Goal: Communication & Community: Answer question/provide support

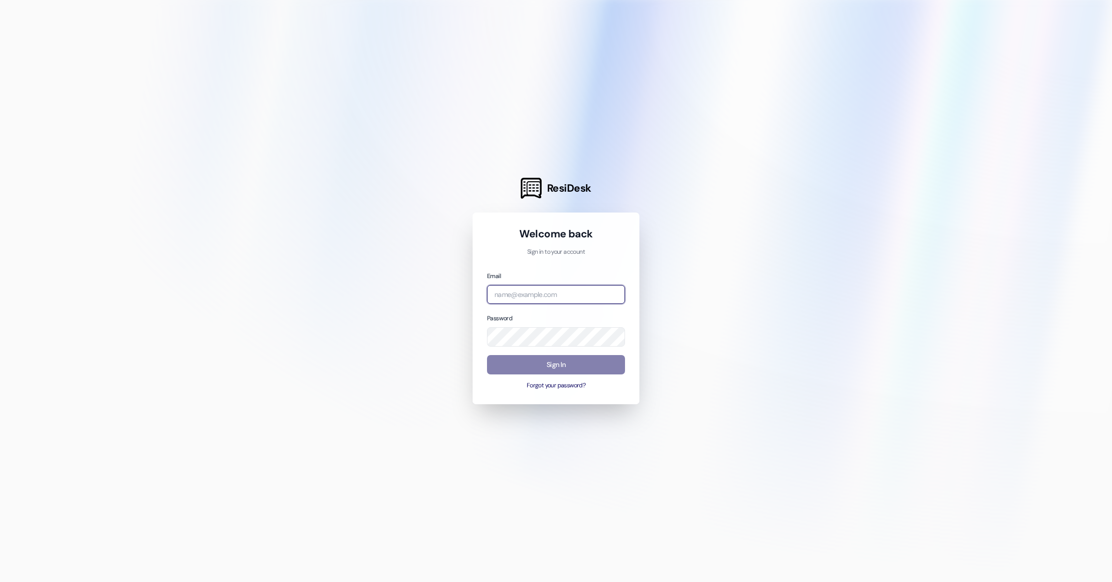
click at [507, 296] on input "email" at bounding box center [556, 294] width 138 height 19
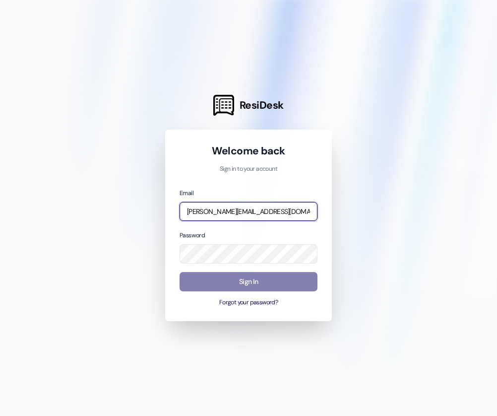
type input "[PERSON_NAME][EMAIL_ADDRESS][DOMAIN_NAME]"
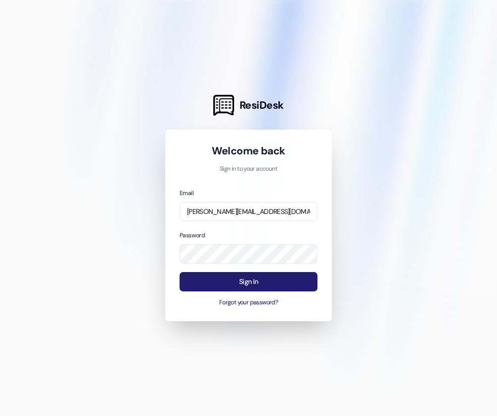
click at [220, 274] on button "Sign In" at bounding box center [249, 281] width 138 height 19
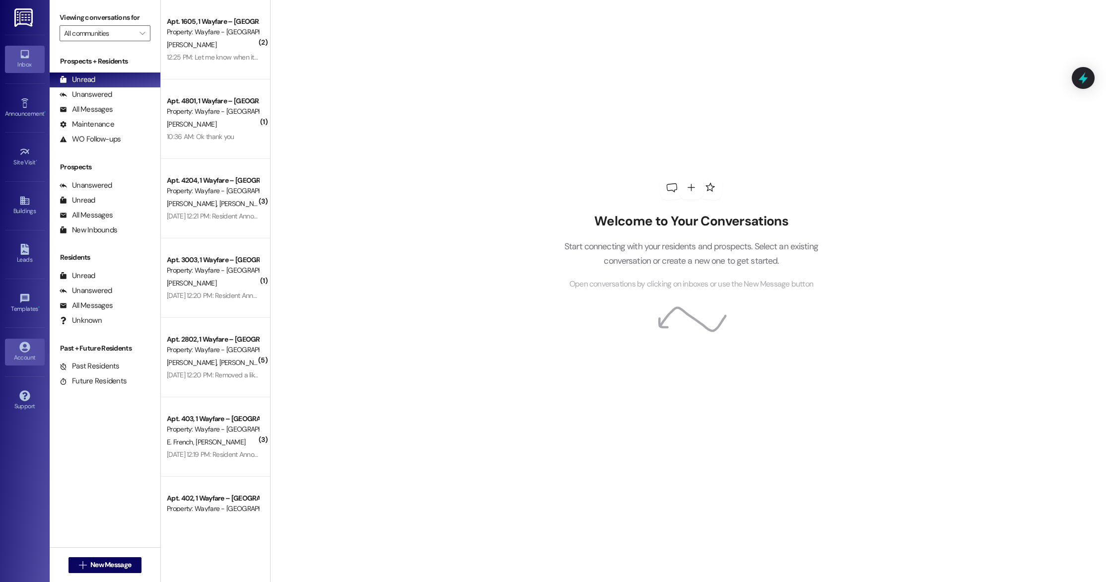
click at [21, 356] on div "Account" at bounding box center [25, 357] width 50 height 10
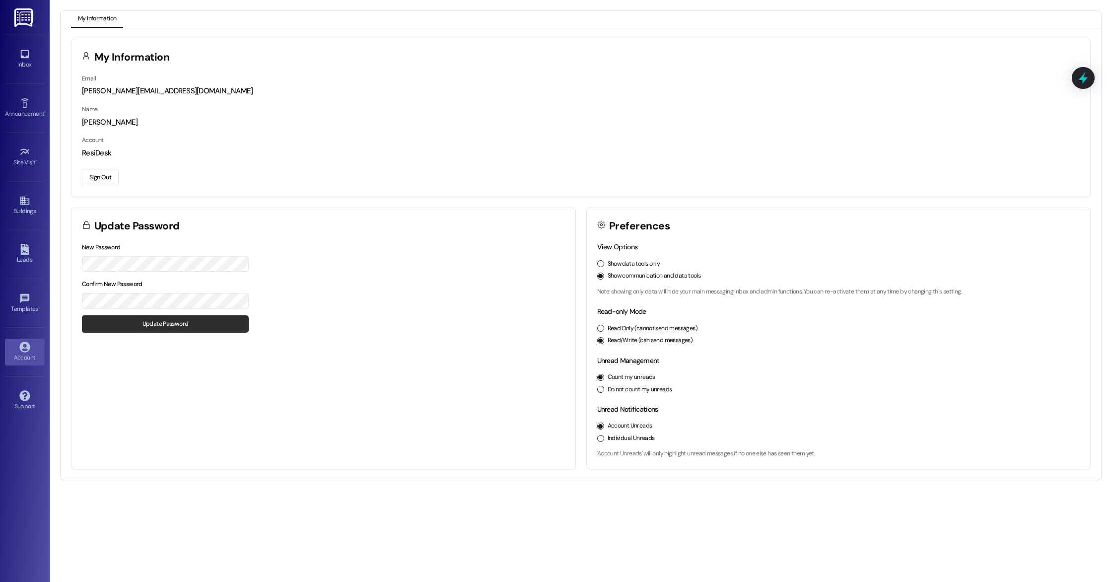
click at [106, 328] on button "Update Password" at bounding box center [165, 323] width 167 height 17
click at [26, 96] on link "Announcement •" at bounding box center [25, 108] width 40 height 27
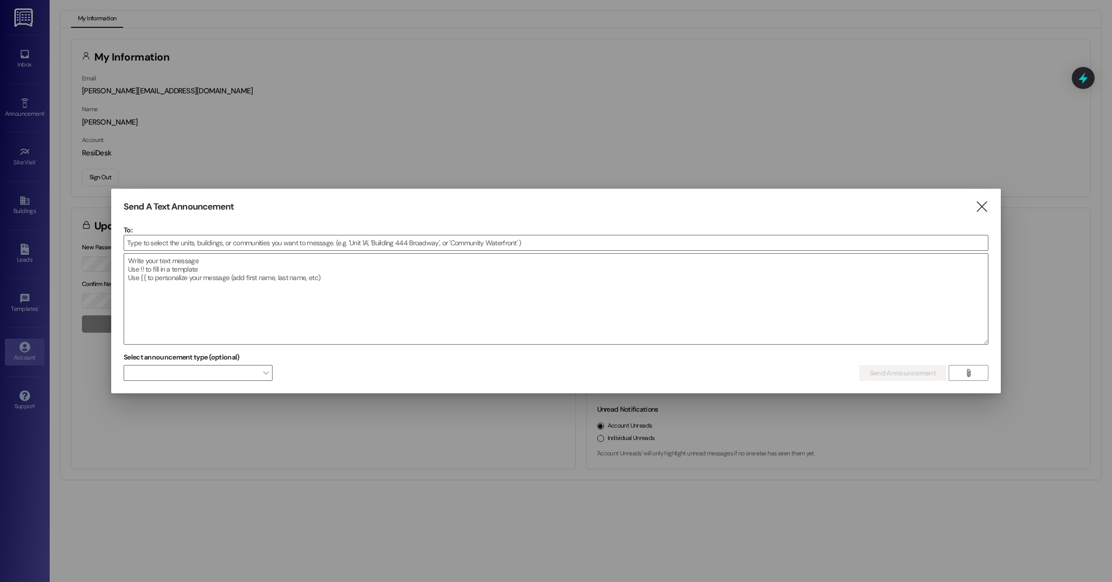
click at [20, 67] on div at bounding box center [556, 291] width 1112 height 582
click at [985, 210] on icon "" at bounding box center [981, 207] width 13 height 10
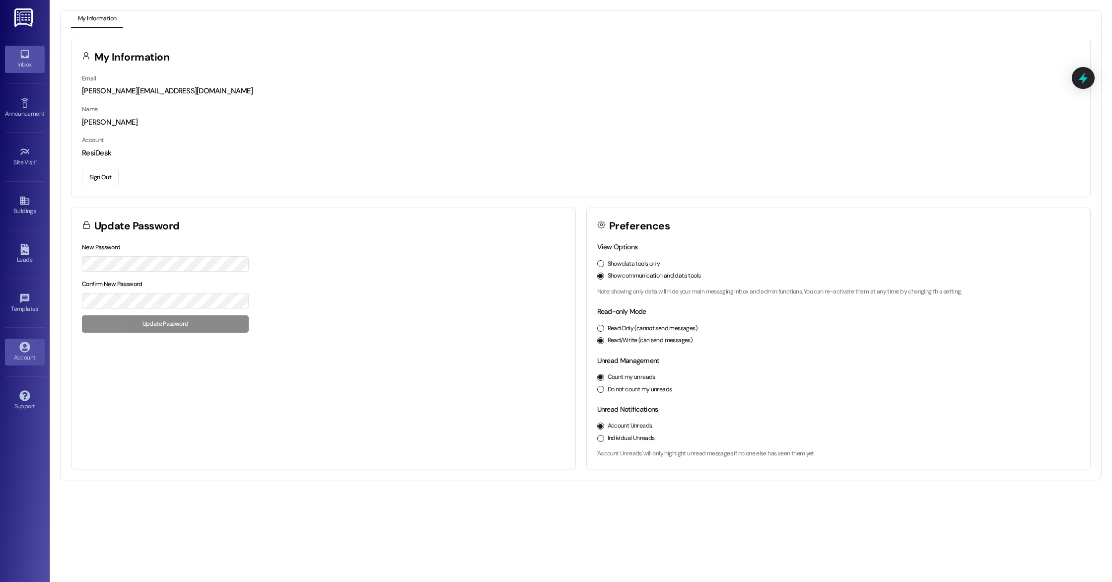
click at [22, 65] on div "Inbox" at bounding box center [25, 65] width 50 height 10
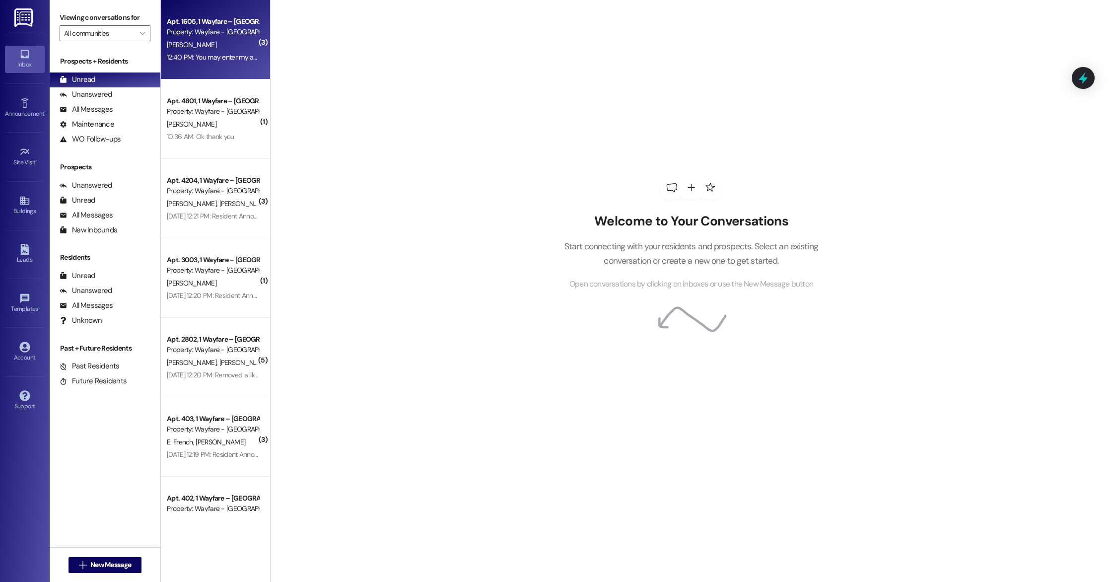
click at [203, 31] on div "Property: Wayfare - [GEOGRAPHIC_DATA]" at bounding box center [213, 32] width 92 height 10
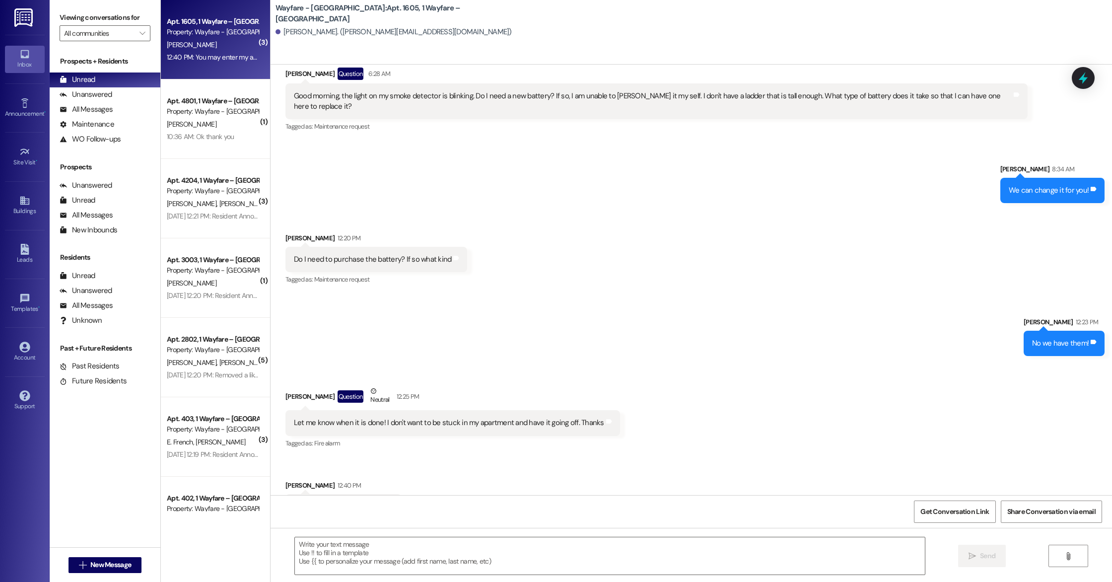
scroll to position [7254, 0]
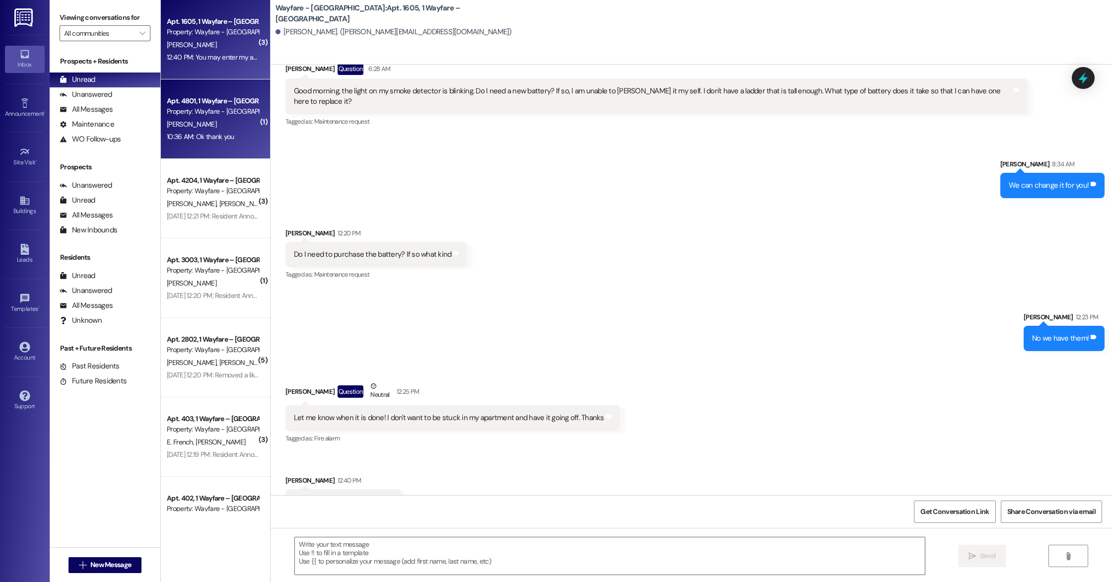
click at [250, 119] on div "Apt. 4801, 1 Wayfare – [GEOGRAPHIC_DATA] Property: Wayfare - [GEOGRAPHIC_DATA] …" at bounding box center [215, 118] width 109 height 79
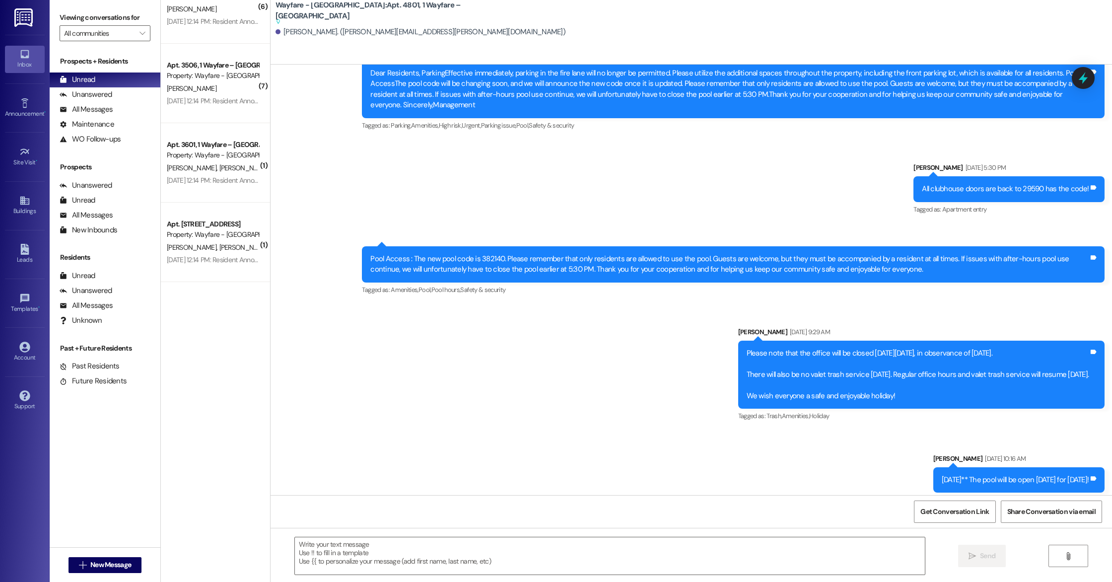
scroll to position [2313, 0]
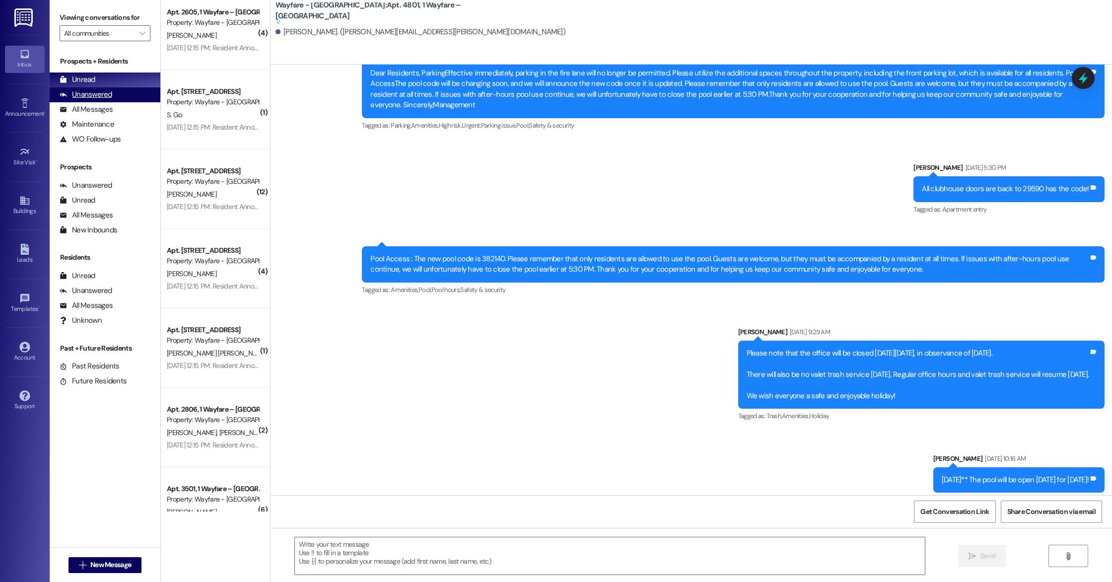
click at [88, 96] on div "Unanswered" at bounding box center [86, 94] width 53 height 10
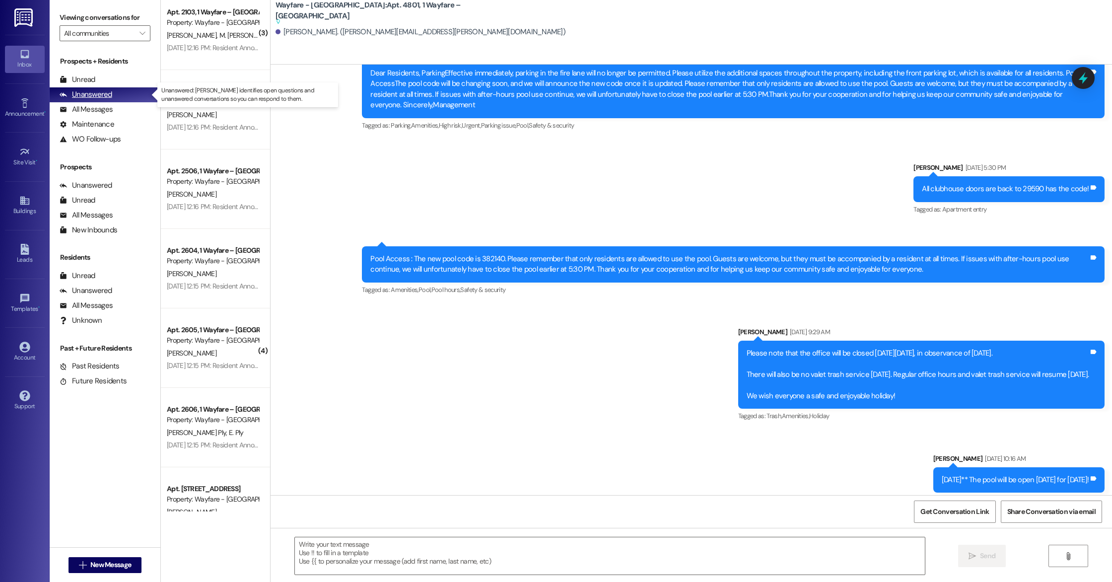
click at [100, 96] on div "Unanswered" at bounding box center [86, 94] width 53 height 10
click at [97, 112] on div "All Messages" at bounding box center [86, 109] width 53 height 10
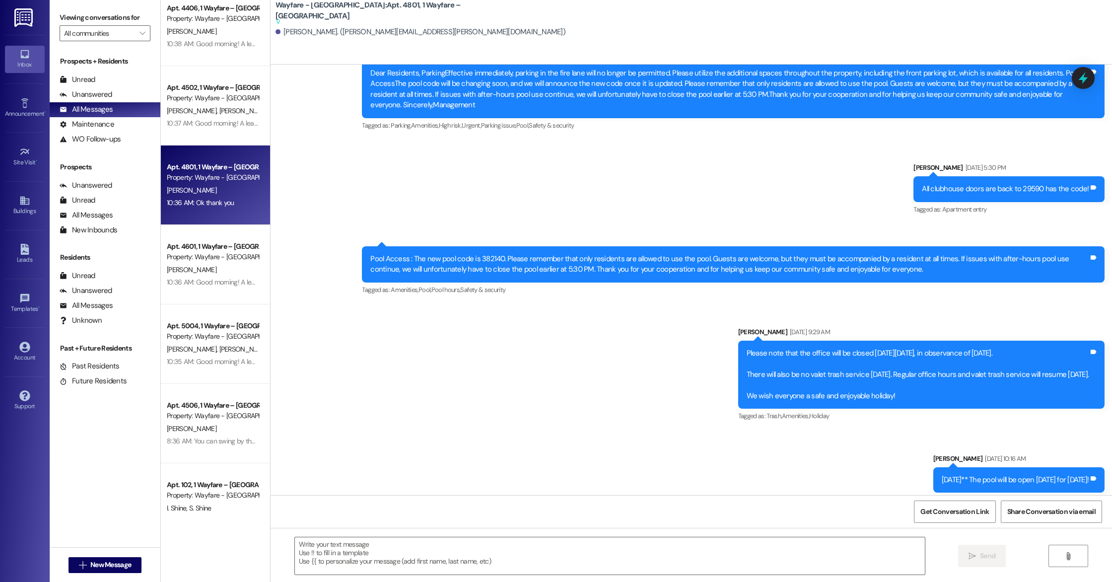
scroll to position [0, 0]
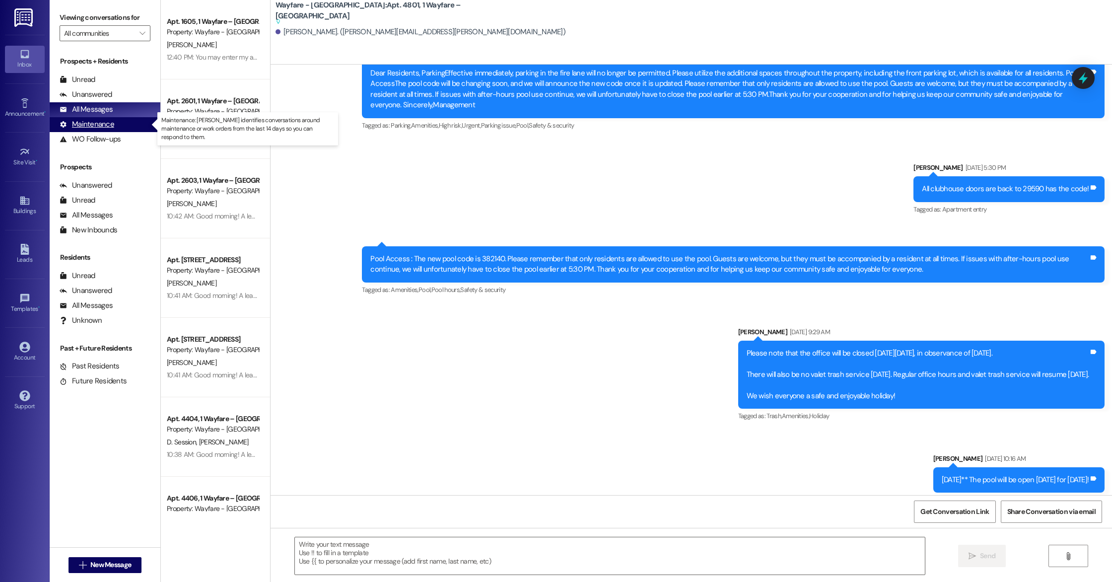
click at [98, 124] on div "Maintenance" at bounding box center [87, 124] width 55 height 10
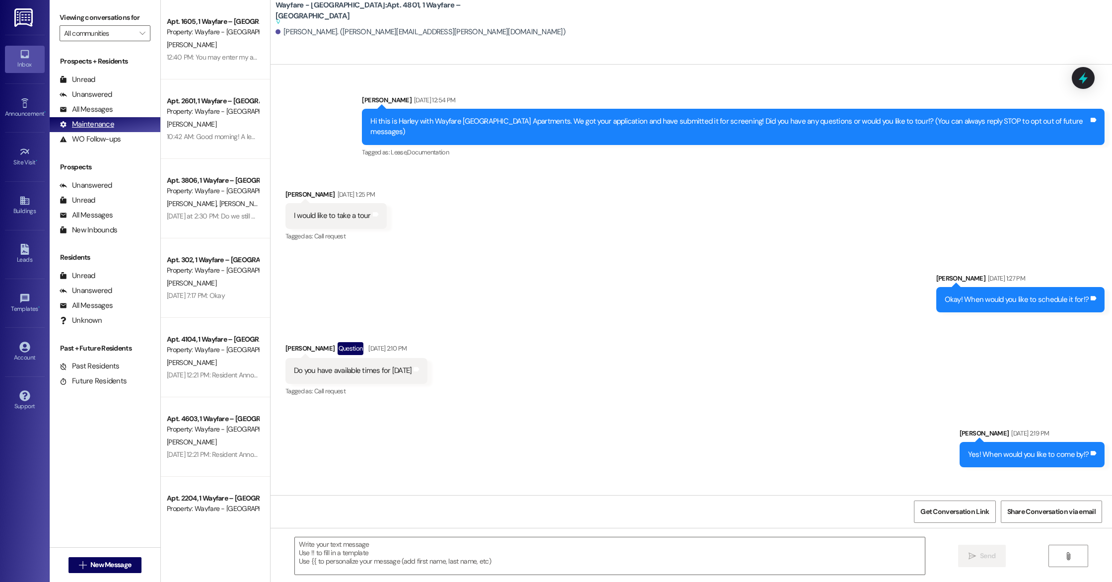
scroll to position [8293, 0]
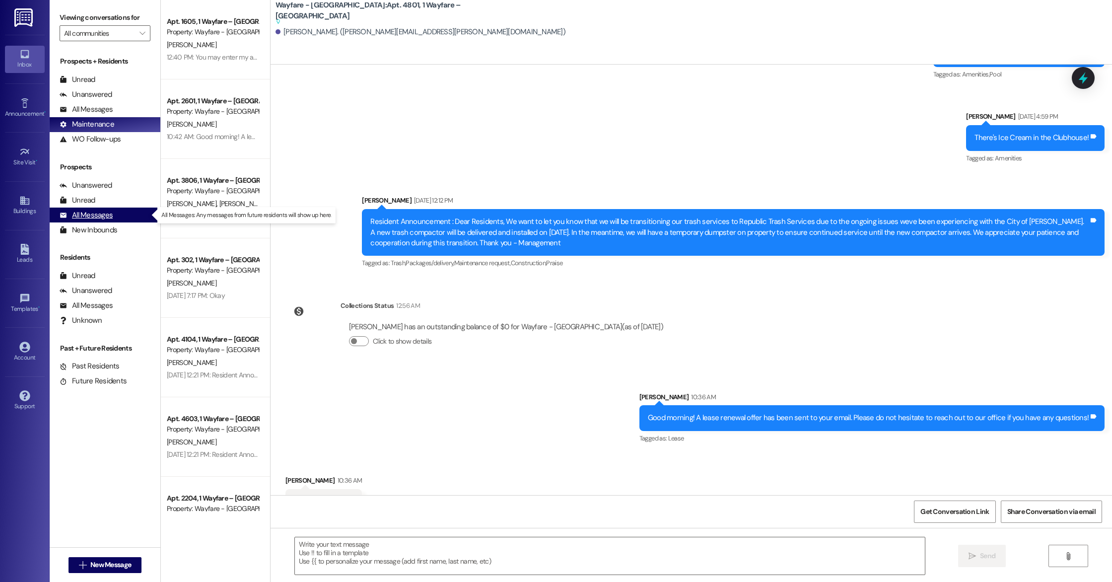
click at [99, 217] on div "All Messages" at bounding box center [86, 215] width 53 height 10
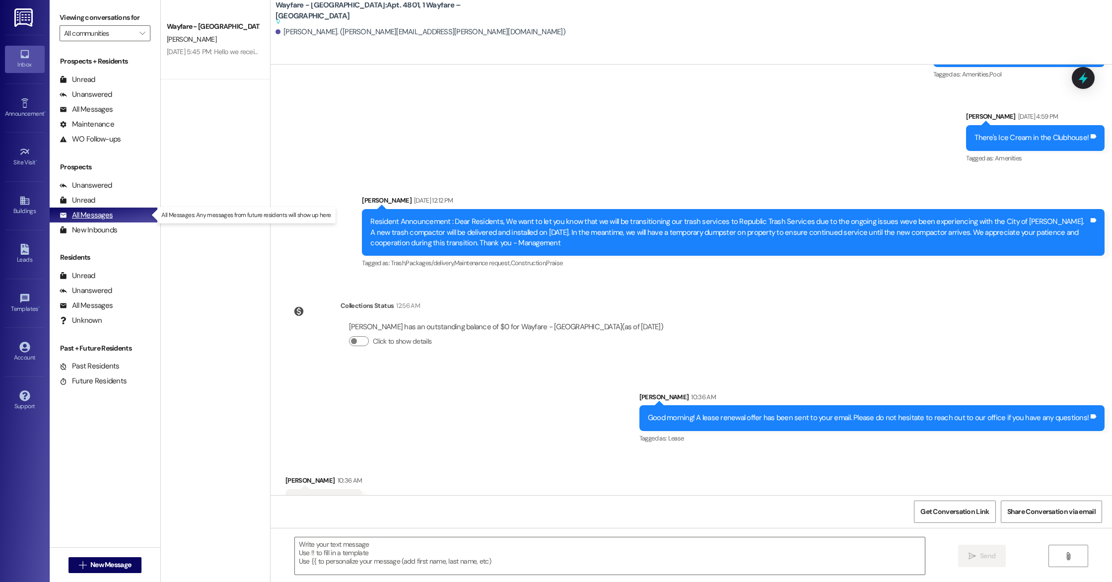
click at [93, 219] on div "All Messages" at bounding box center [86, 215] width 53 height 10
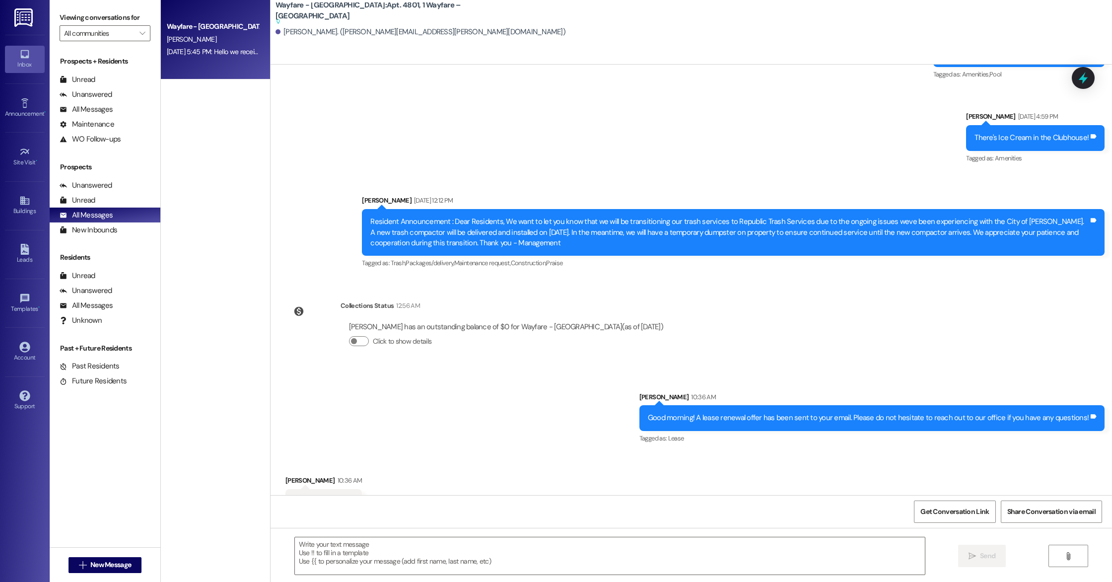
click at [183, 53] on div "[DATE] 5:45 PM: Hello we received your husbands signature just waiting on your …" at bounding box center [382, 51] width 430 height 9
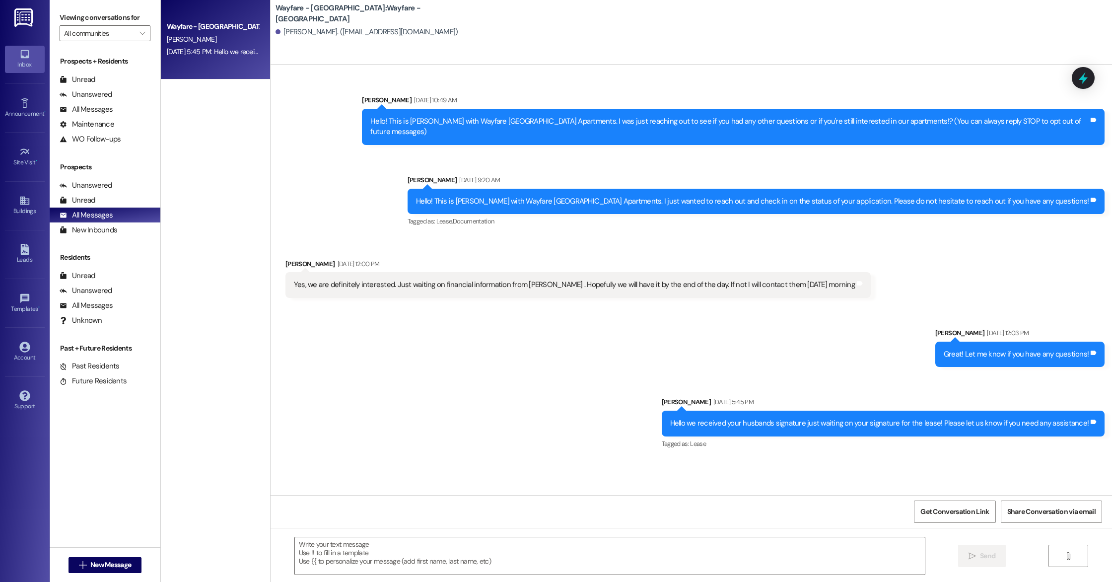
scroll to position [0, 0]
click at [131, 237] on div "Prospects + Residents Unread (0) Unread: Any message you haven't read yet will …" at bounding box center [105, 284] width 111 height 466
click at [107, 228] on div "New Inbounds" at bounding box center [89, 230] width 58 height 10
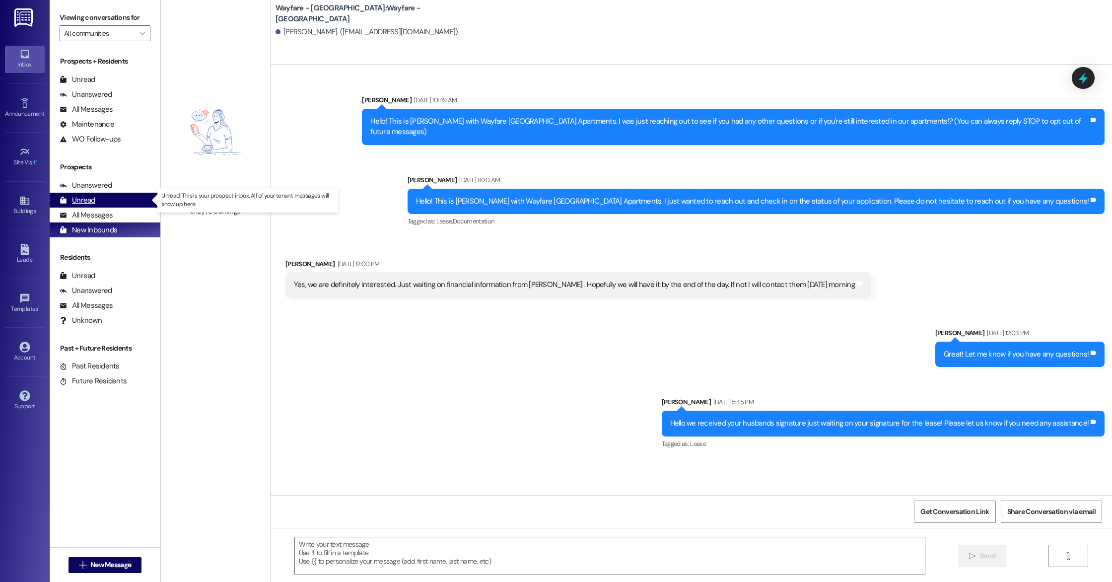
click at [95, 197] on div "Unread (0)" at bounding box center [105, 200] width 111 height 15
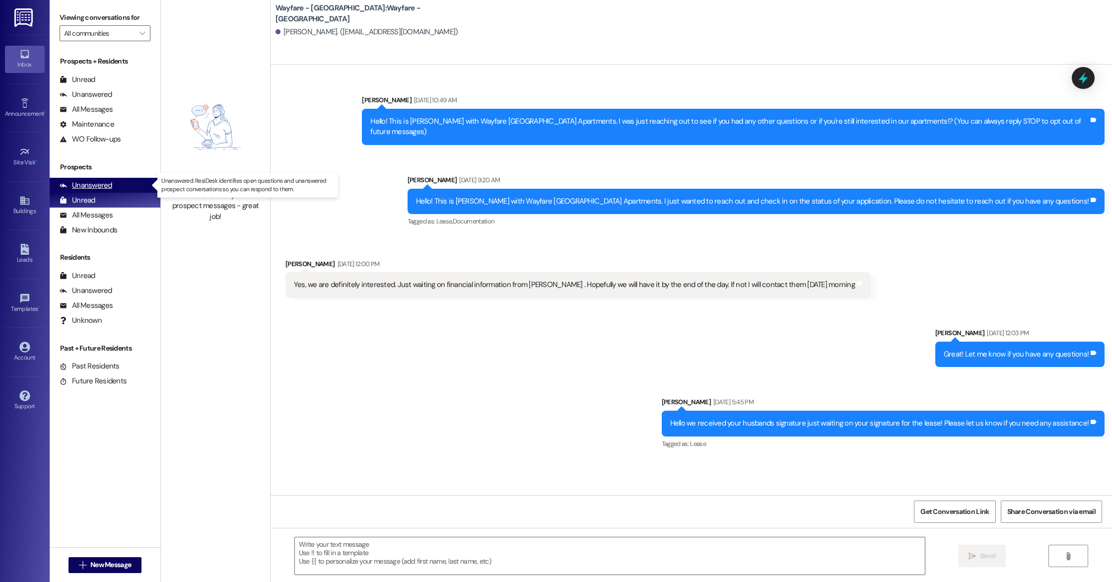
click at [95, 191] on div "Unanswered (0)" at bounding box center [105, 185] width 111 height 15
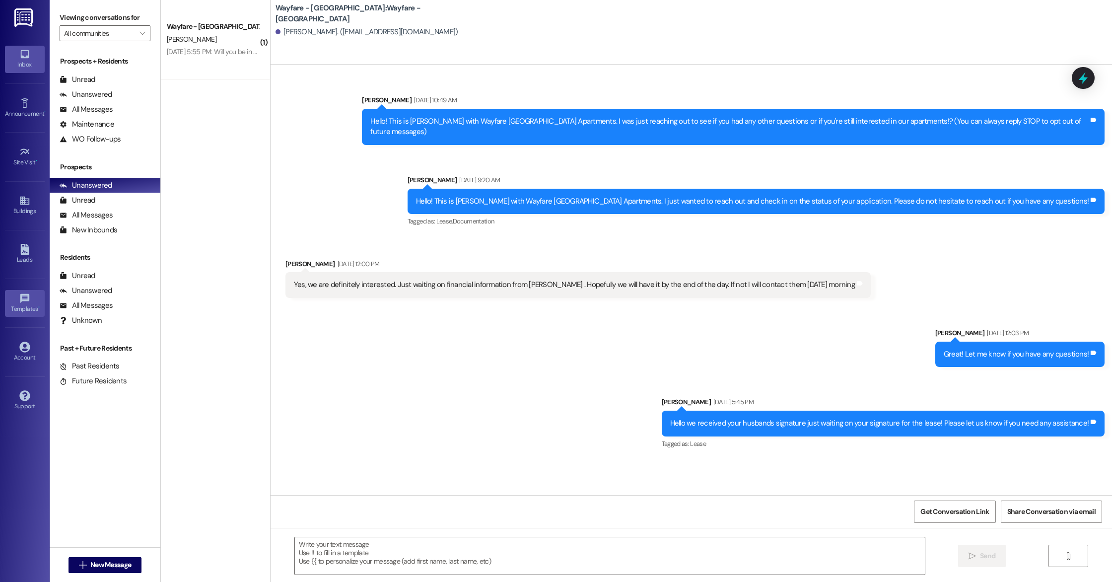
click at [33, 303] on link "Templates •" at bounding box center [25, 303] width 40 height 27
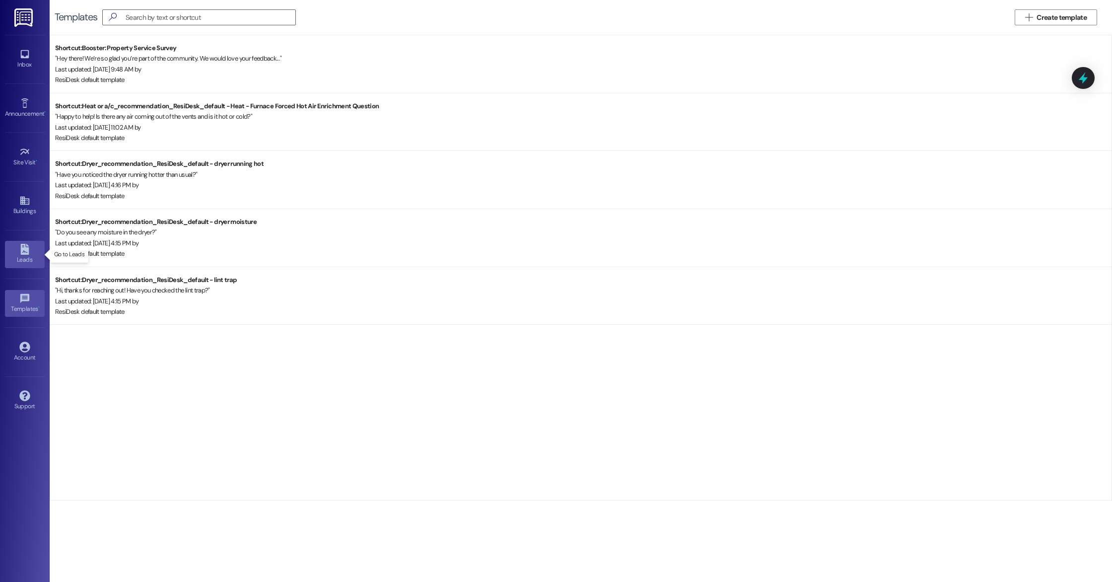
click at [22, 264] on div "Leads" at bounding box center [25, 260] width 50 height 10
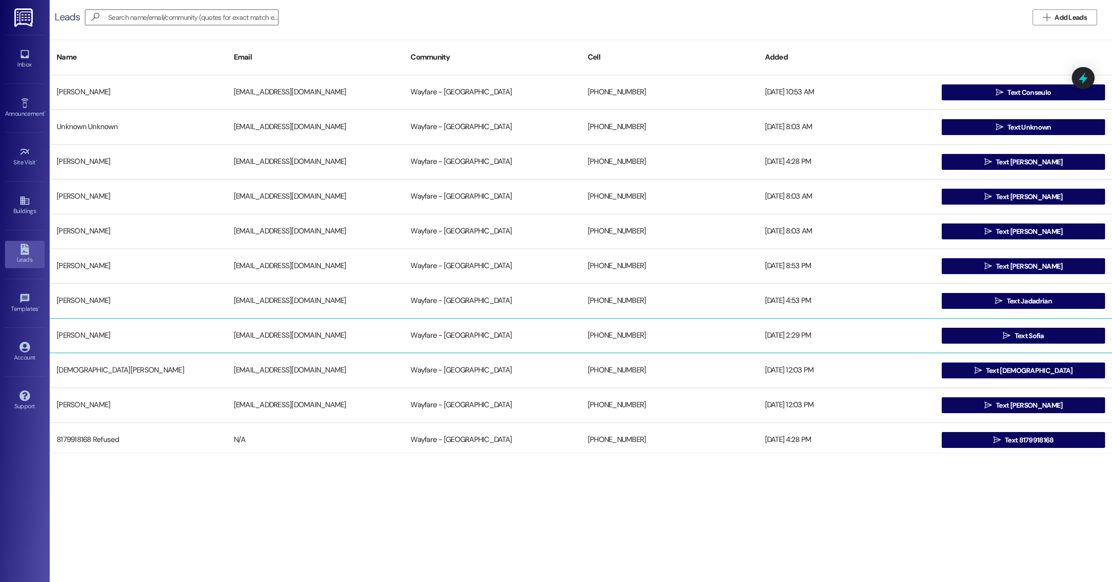
click at [917, 346] on div "[PERSON_NAME] [EMAIL_ADDRESS][DOMAIN_NAME] Wayfare - [GEOGRAPHIC_DATA] [PHONE_N…" at bounding box center [581, 335] width 1062 height 35
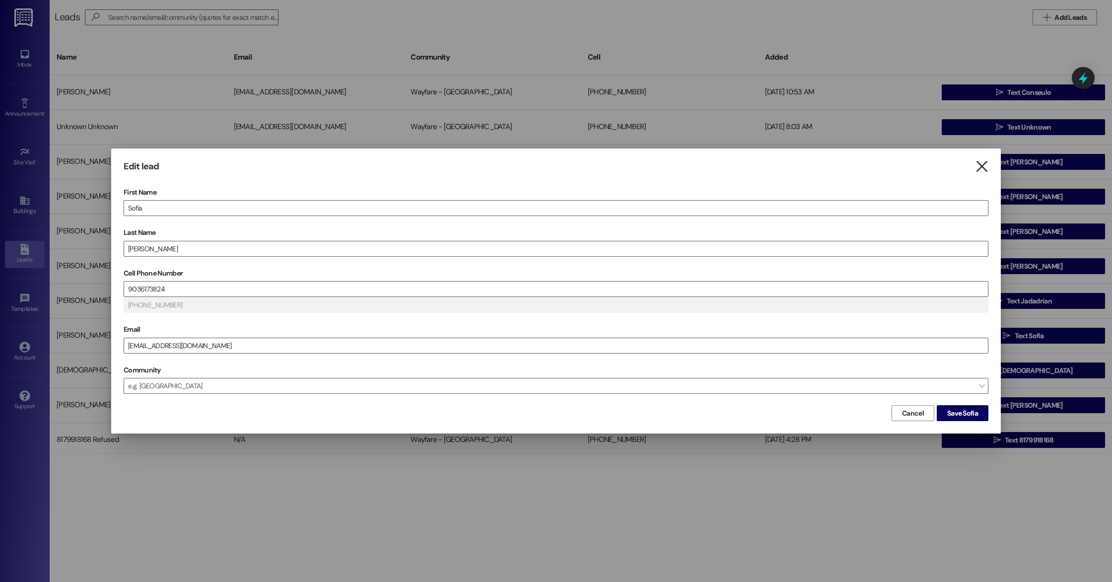
click at [979, 168] on icon "" at bounding box center [981, 166] width 13 height 10
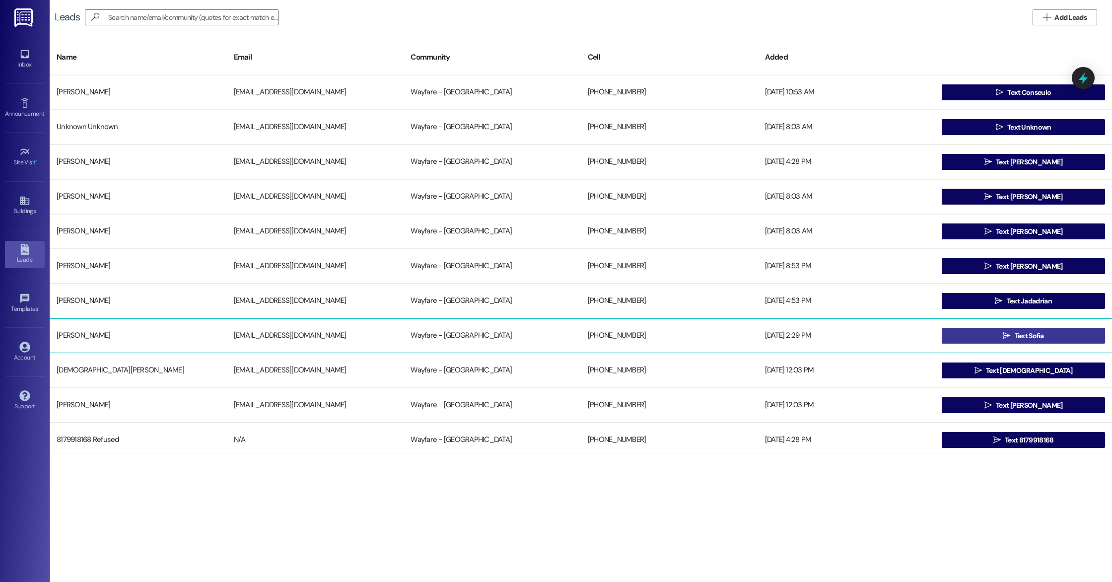
click at [995, 338] on button " Text Sofia" at bounding box center [1023, 336] width 163 height 16
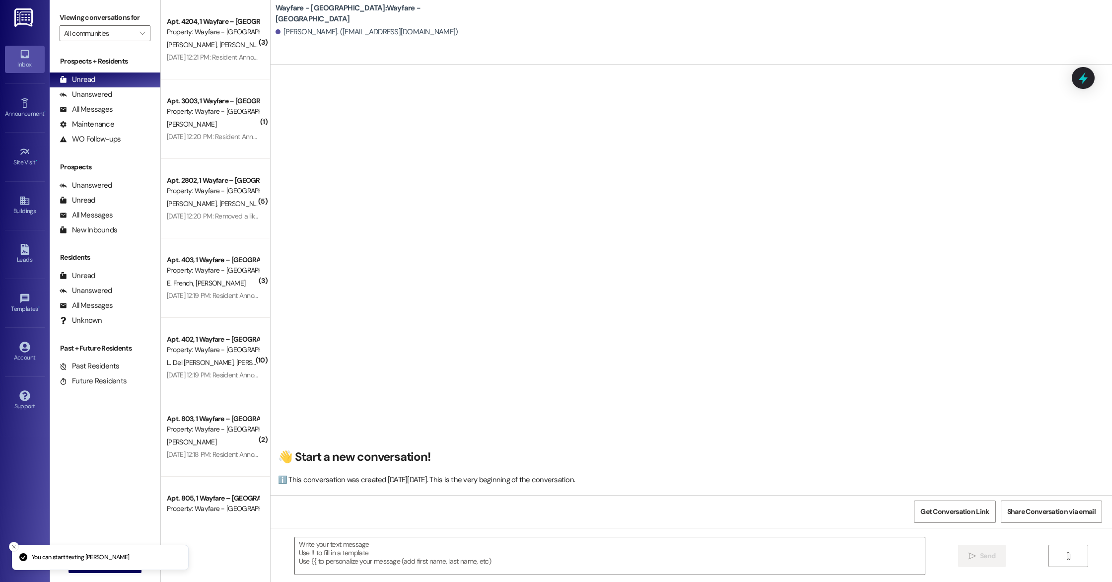
scroll to position [0, 0]
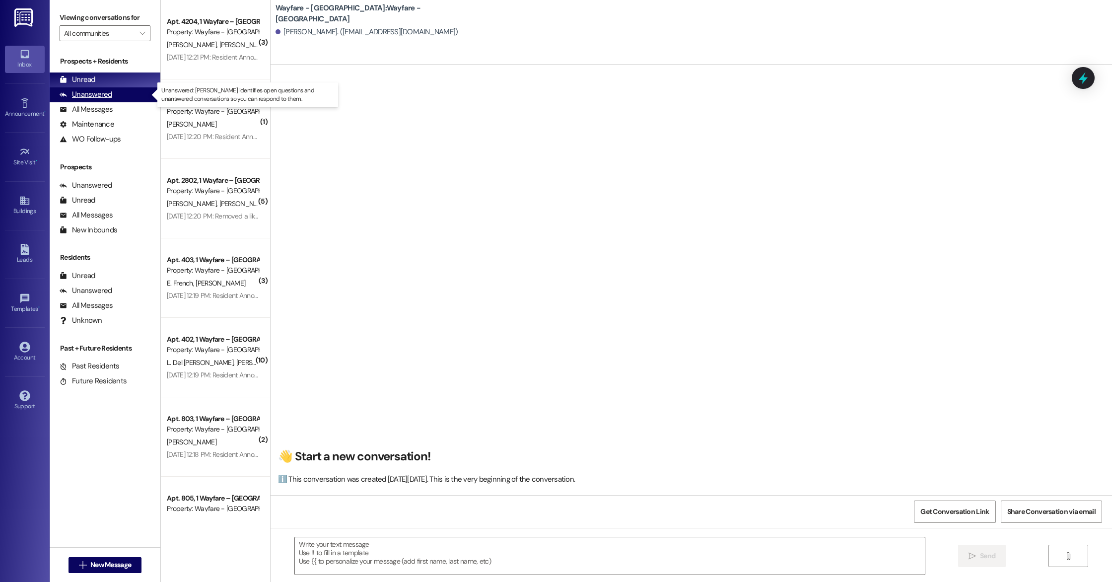
click at [102, 90] on div "Unanswered" at bounding box center [86, 94] width 53 height 10
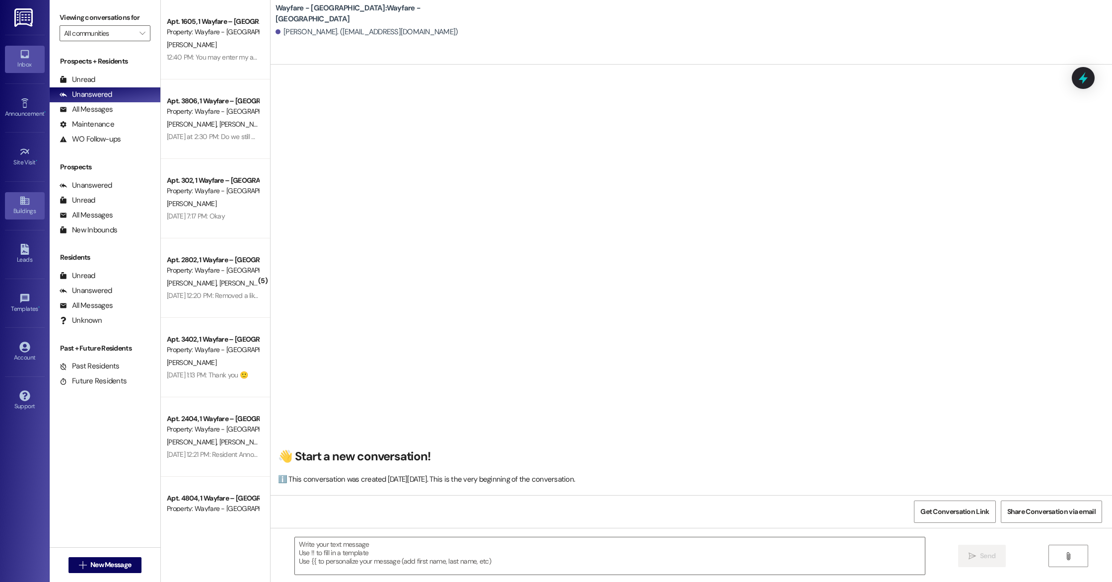
click at [20, 211] on div "Buildings" at bounding box center [25, 211] width 50 height 10
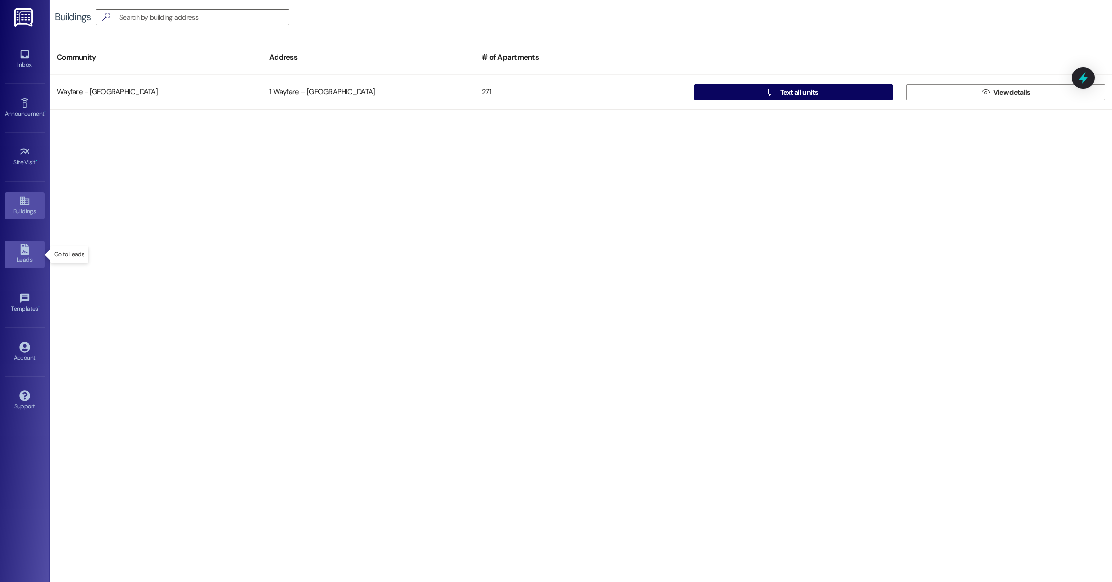
click at [30, 252] on link "Leads" at bounding box center [25, 254] width 40 height 27
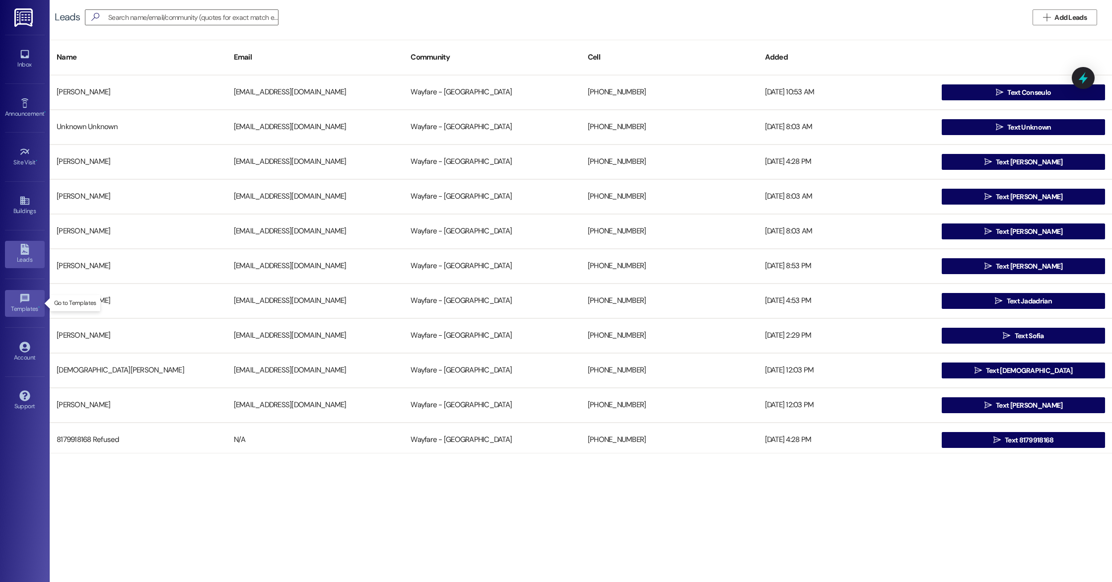
click at [29, 308] on div "Templates •" at bounding box center [25, 309] width 50 height 10
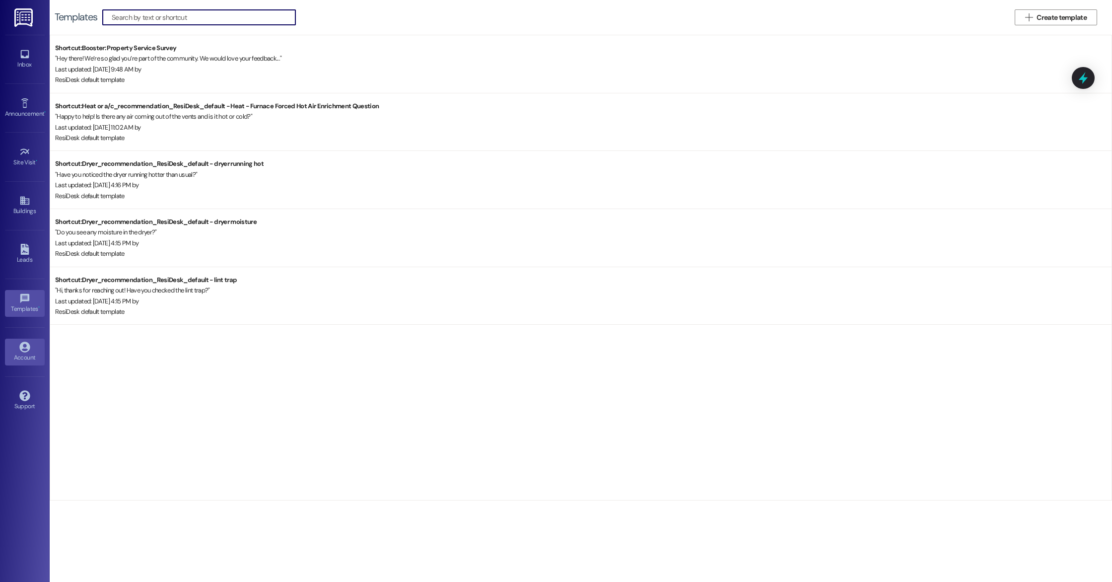
click at [28, 358] on div "Account" at bounding box center [25, 357] width 50 height 10
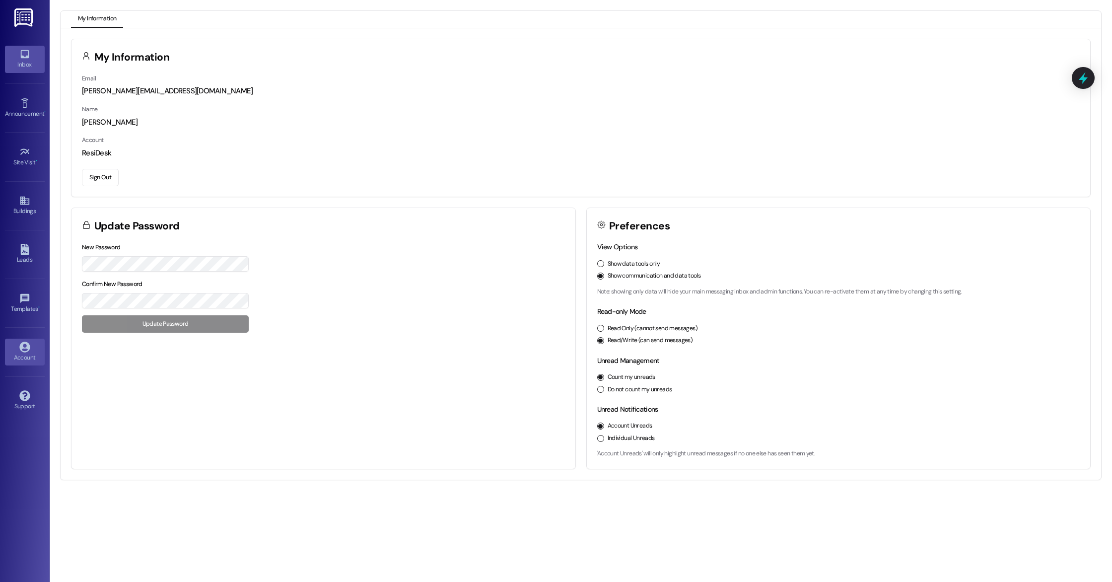
click at [34, 55] on link "Inbox" at bounding box center [25, 59] width 40 height 27
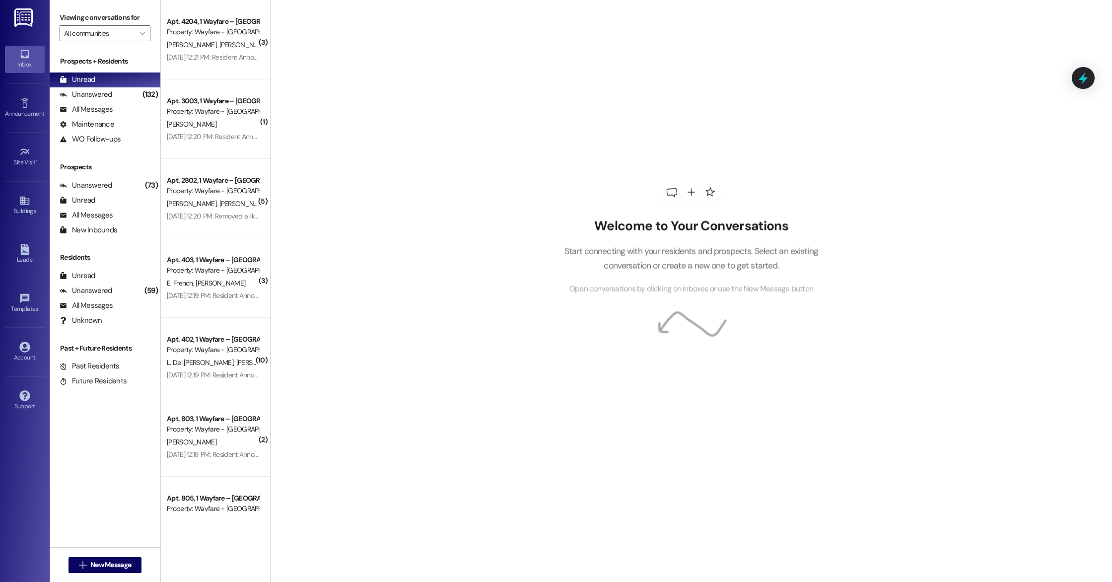
click at [29, 28] on link at bounding box center [24, 17] width 32 height 35
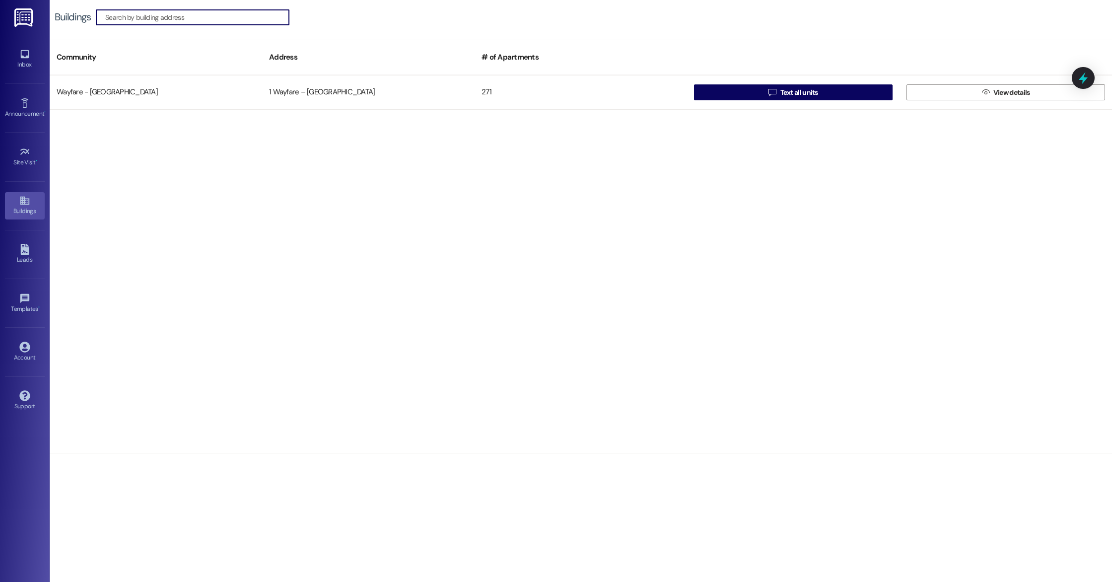
click at [29, 24] on img at bounding box center [24, 17] width 20 height 18
click at [29, 58] on icon at bounding box center [24, 54] width 11 height 11
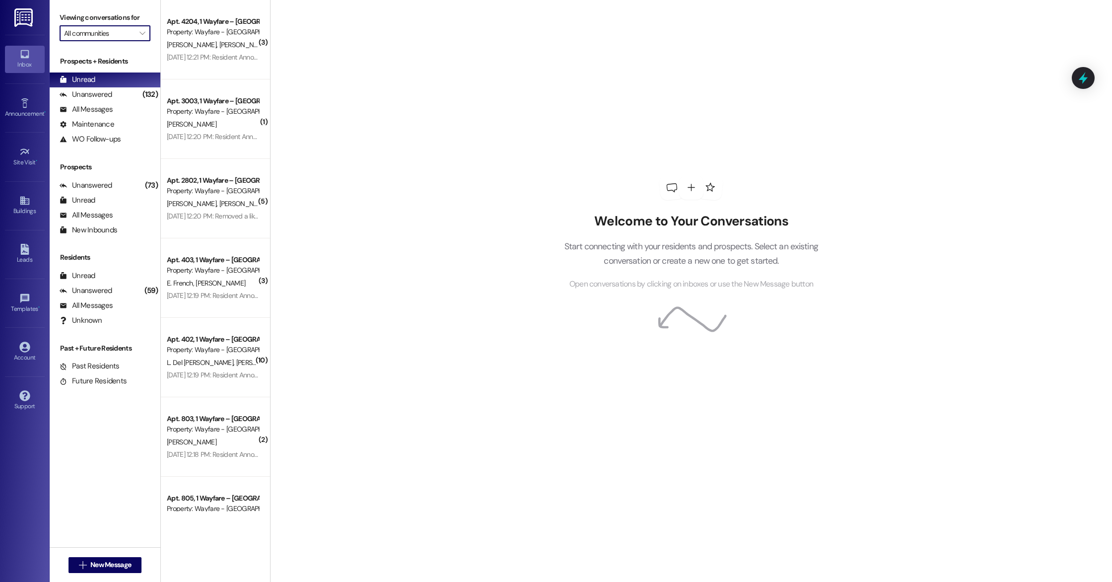
click at [99, 33] on input "All communities" at bounding box center [99, 33] width 70 height 16
click at [89, 303] on div "All Messages" at bounding box center [86, 305] width 53 height 10
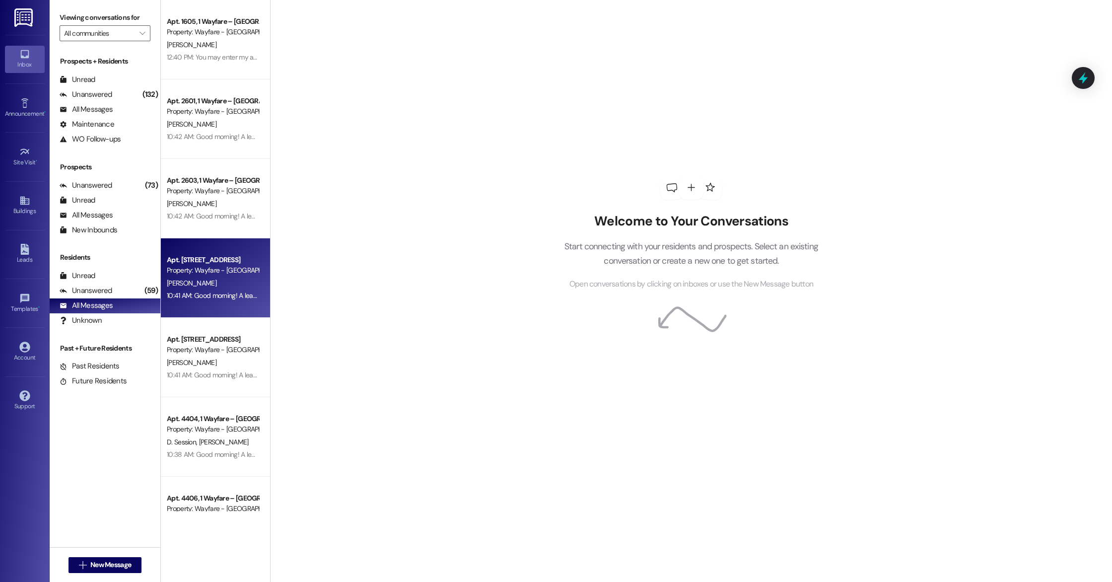
click at [183, 281] on span "[PERSON_NAME]" at bounding box center [192, 283] width 50 height 9
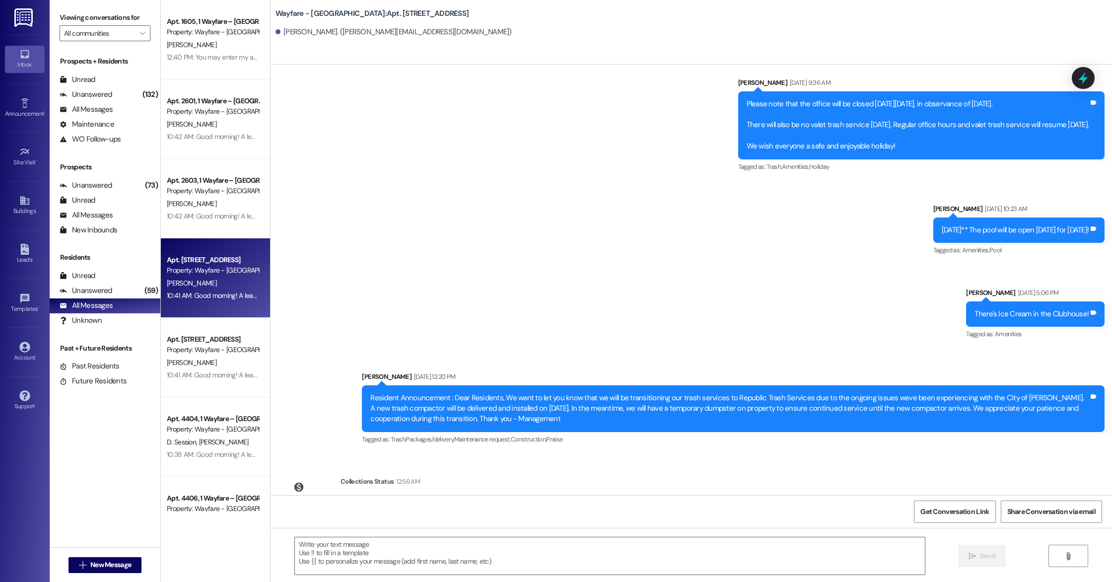
scroll to position [3220, 0]
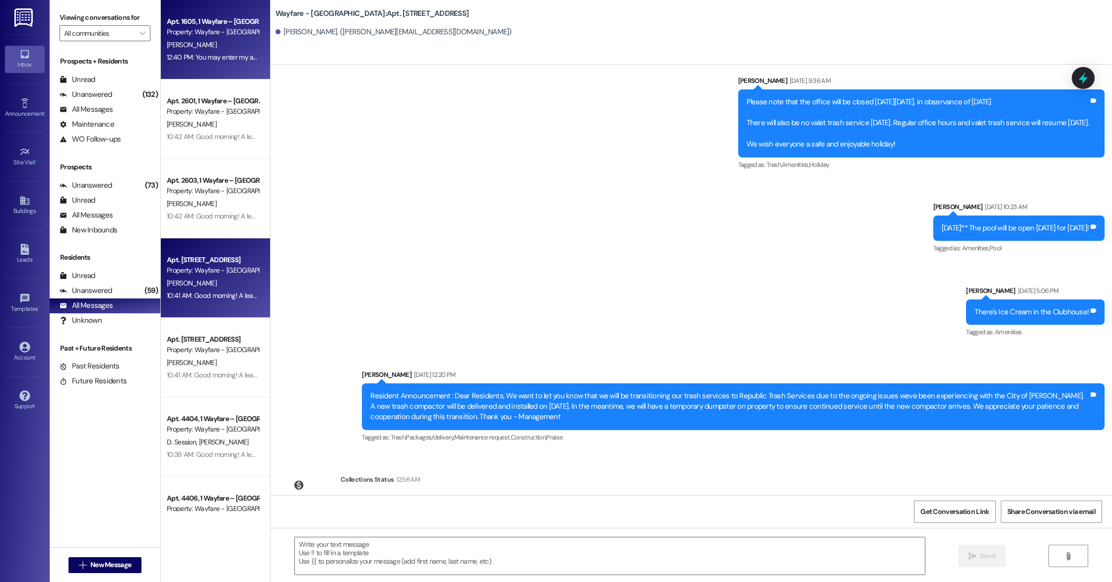
click at [218, 65] on div "Apt. [GEOGRAPHIC_DATA] – [GEOGRAPHIC_DATA] Property: Wayfare - [GEOGRAPHIC_DATA…" at bounding box center [215, 39] width 109 height 79
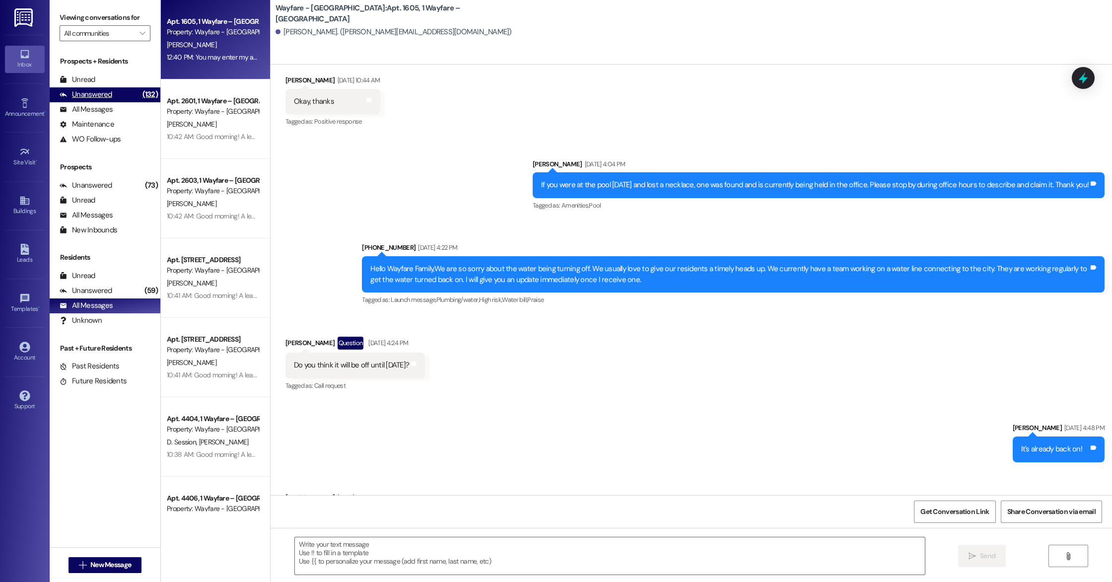
click at [104, 95] on div "Unanswered" at bounding box center [86, 94] width 53 height 10
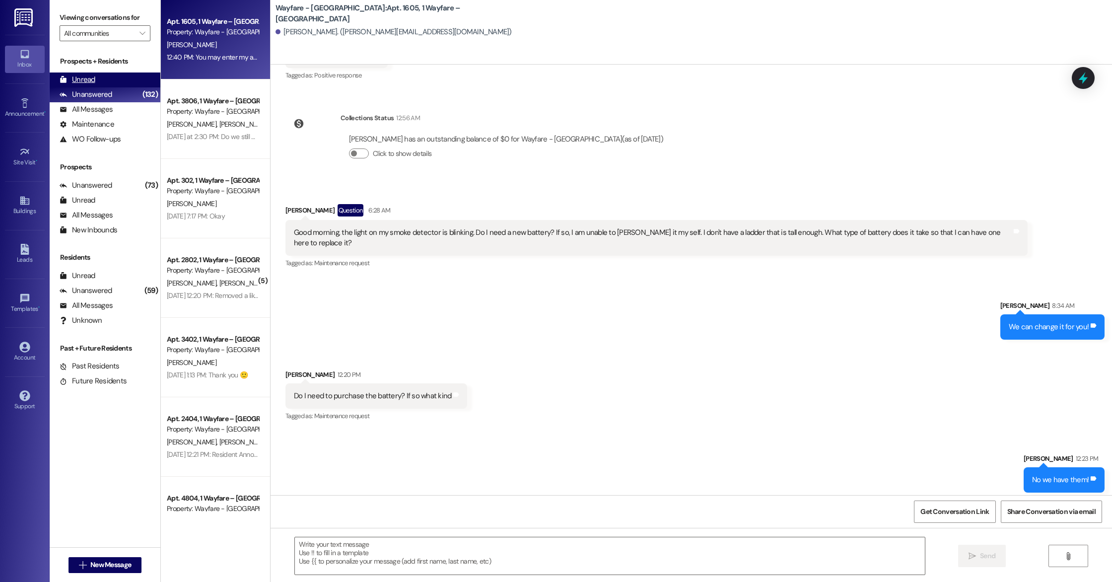
click at [98, 80] on div "Unread (0)" at bounding box center [105, 79] width 111 height 15
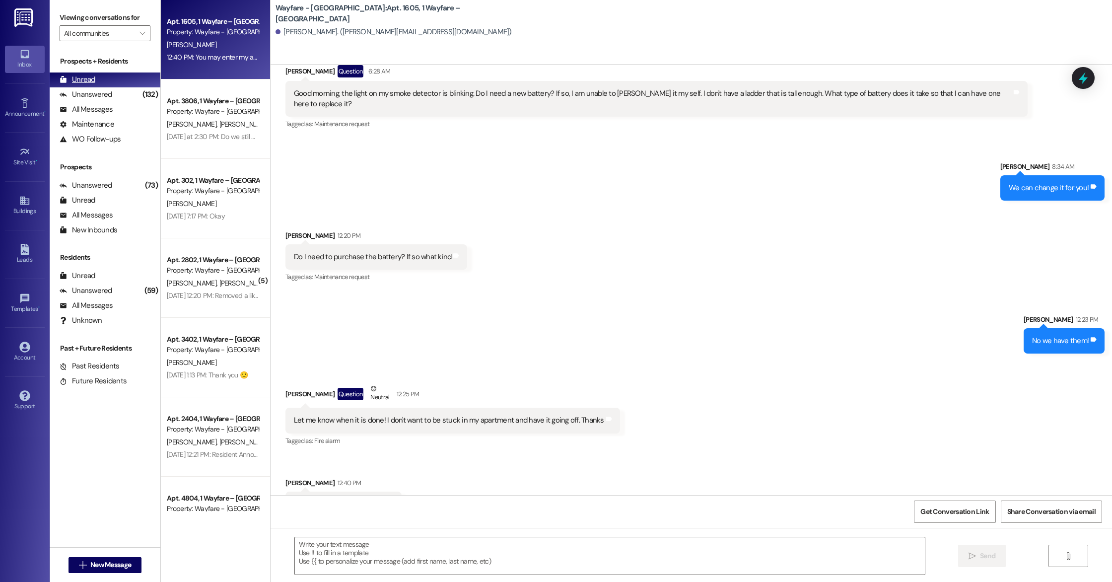
scroll to position [7254, 0]
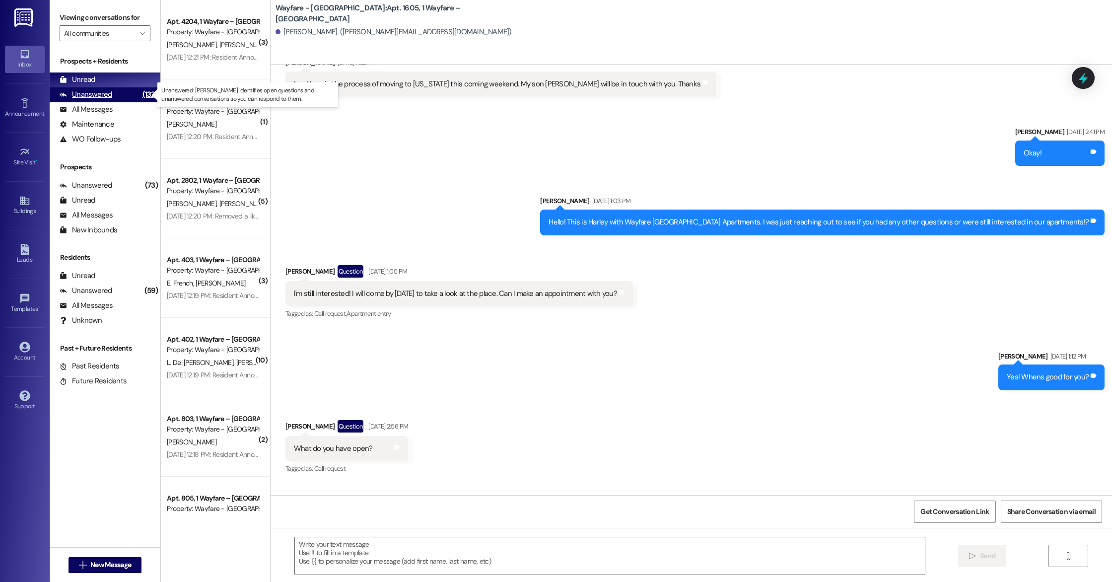
drag, startPoint x: 79, startPoint y: 94, endPoint x: 84, endPoint y: 93, distance: 5.1
click at [79, 94] on div "Unanswered" at bounding box center [86, 94] width 53 height 10
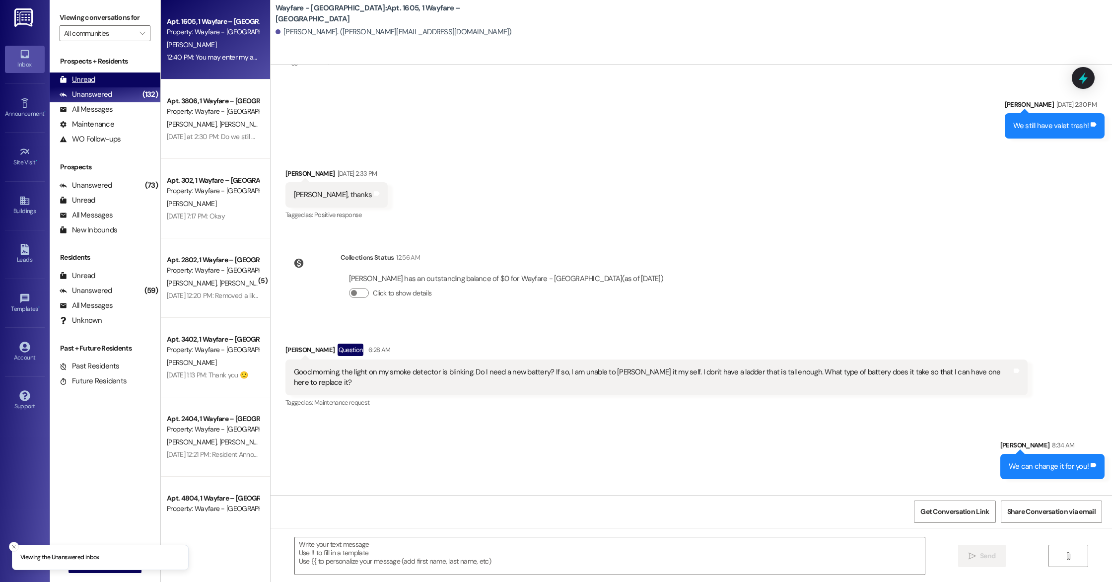
click at [87, 81] on div "Unread" at bounding box center [78, 79] width 36 height 10
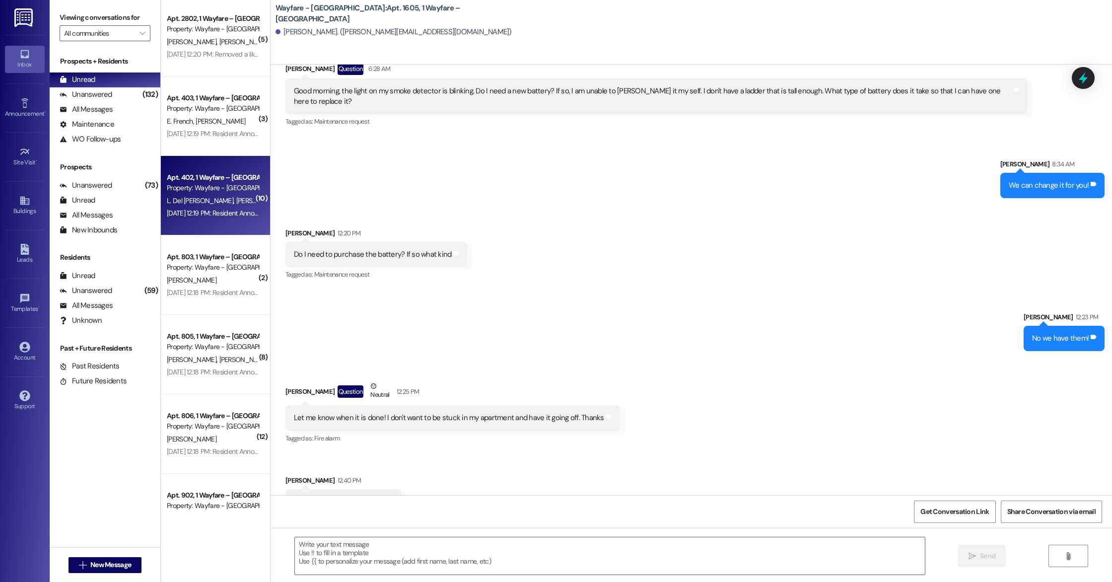
scroll to position [0, 0]
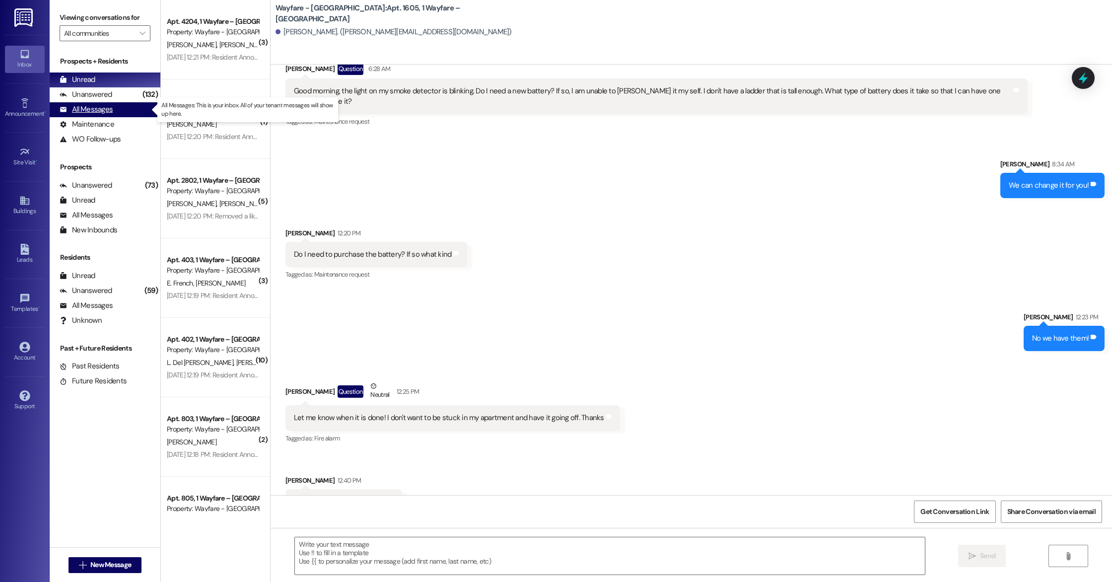
click at [90, 107] on div "All Messages" at bounding box center [86, 109] width 53 height 10
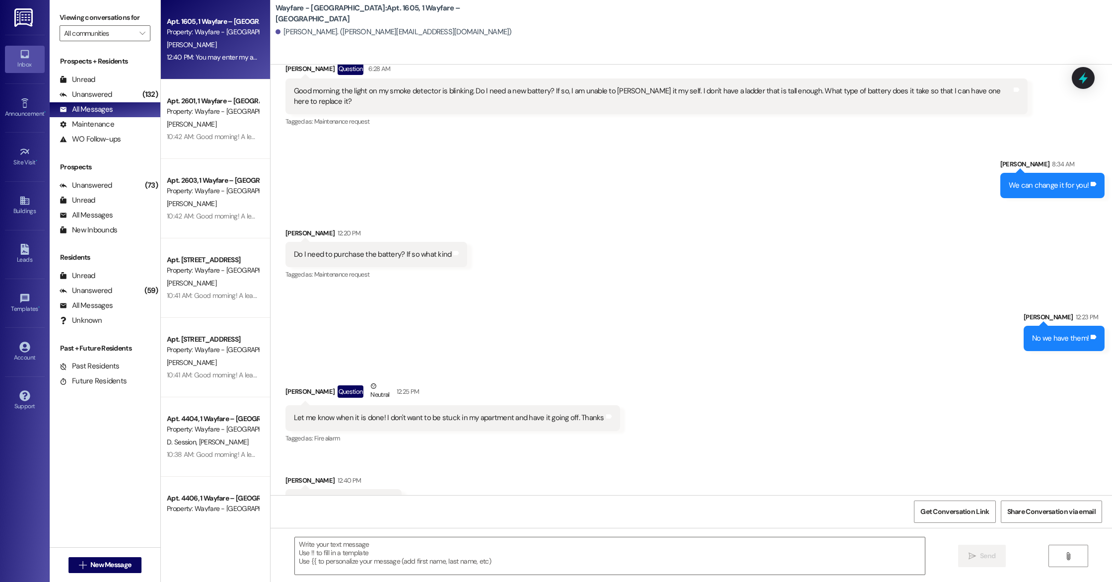
click at [197, 65] on div "Apt. [GEOGRAPHIC_DATA] – [GEOGRAPHIC_DATA] Property: Wayfare - [GEOGRAPHIC_DATA…" at bounding box center [215, 39] width 109 height 79
click at [197, 53] on div "12:40 PM: You may enter my apartment 12:40 PM: You may enter my apartment" at bounding box center [224, 57] width 114 height 9
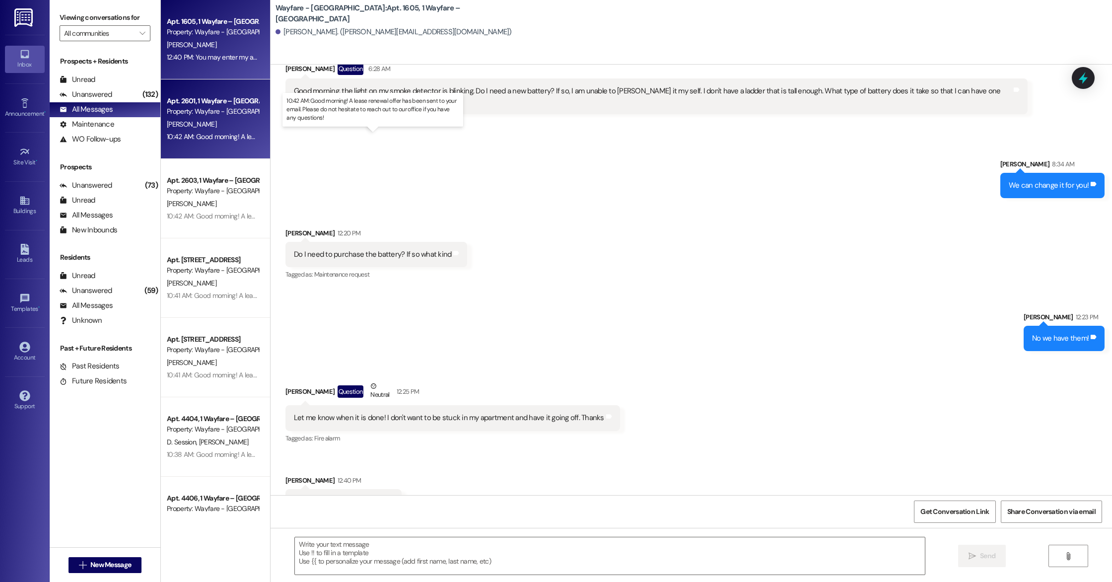
click at [215, 135] on div "10:42 AM: Good morning! A lease renewal offer has been sent to your email. Plea…" at bounding box center [383, 136] width 432 height 9
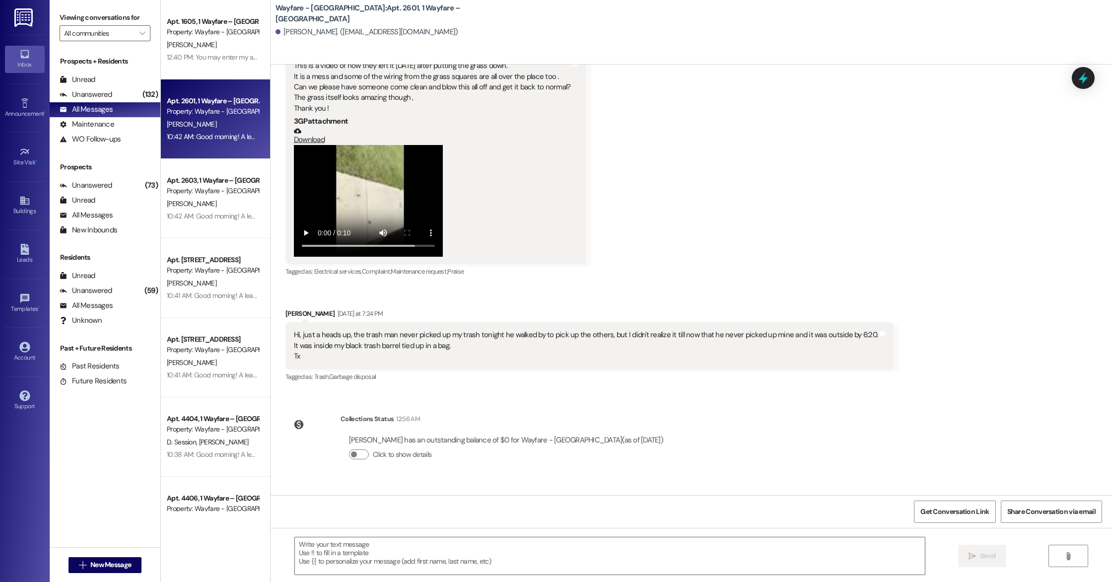
scroll to position [13372, 0]
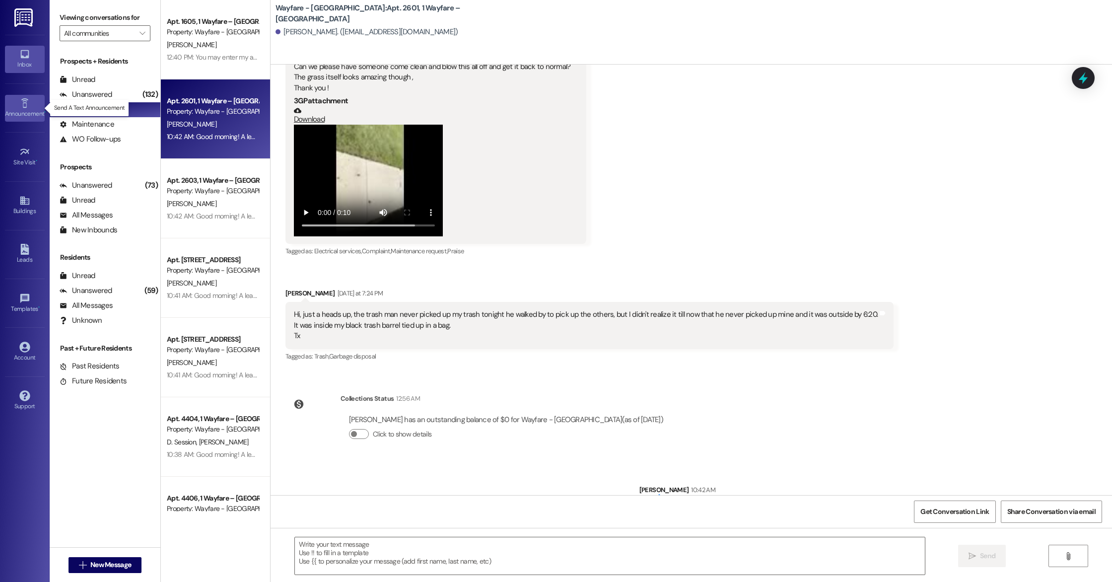
click at [21, 115] on div "Announcement •" at bounding box center [25, 114] width 50 height 10
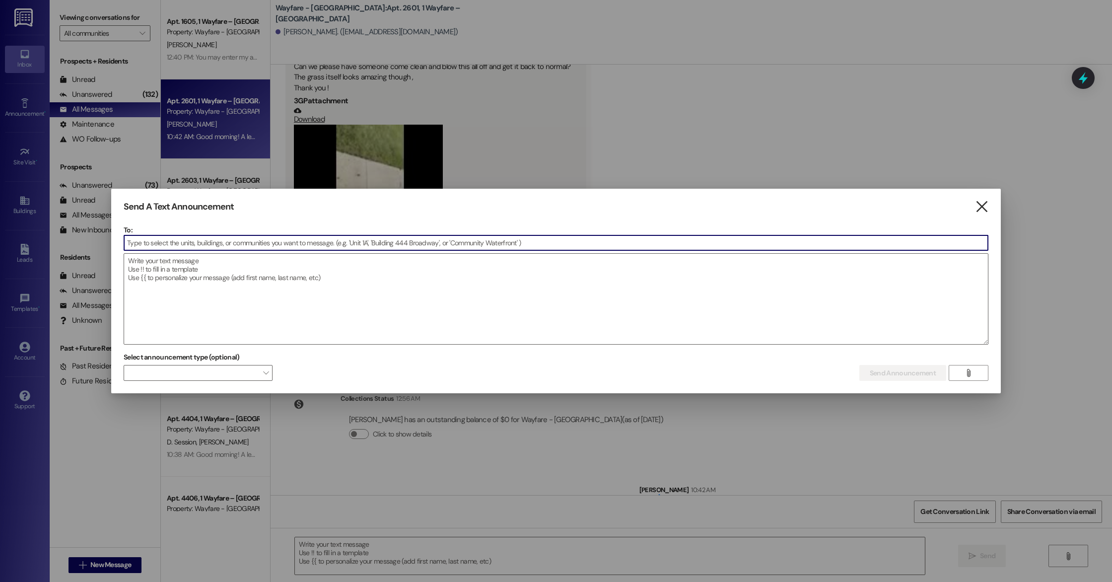
click at [983, 210] on icon "" at bounding box center [981, 207] width 13 height 10
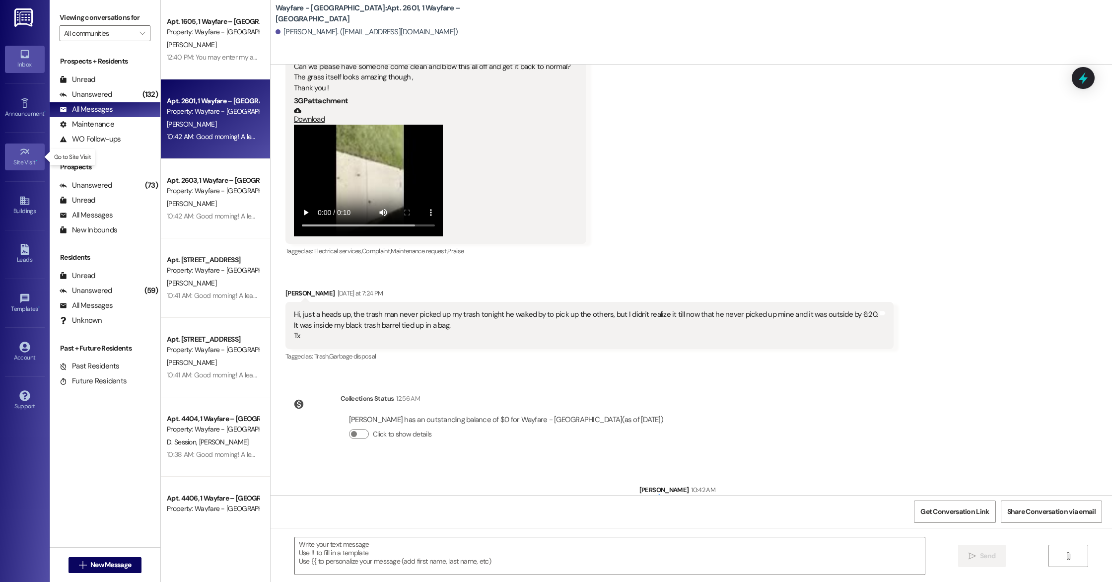
click at [34, 157] on div "Site Visit •" at bounding box center [25, 162] width 50 height 10
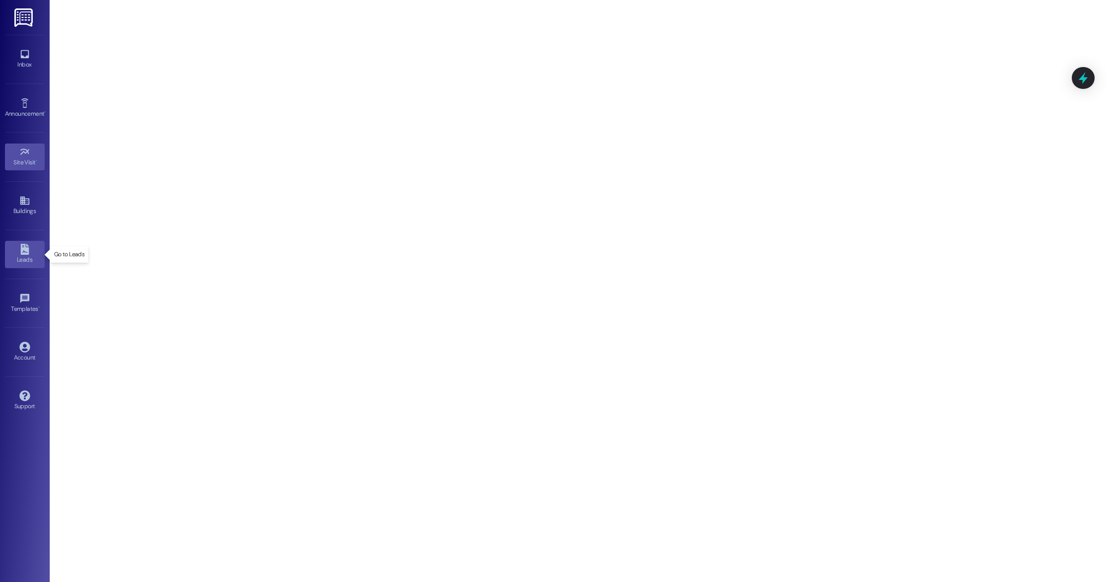
click at [26, 254] on icon at bounding box center [24, 249] width 8 height 11
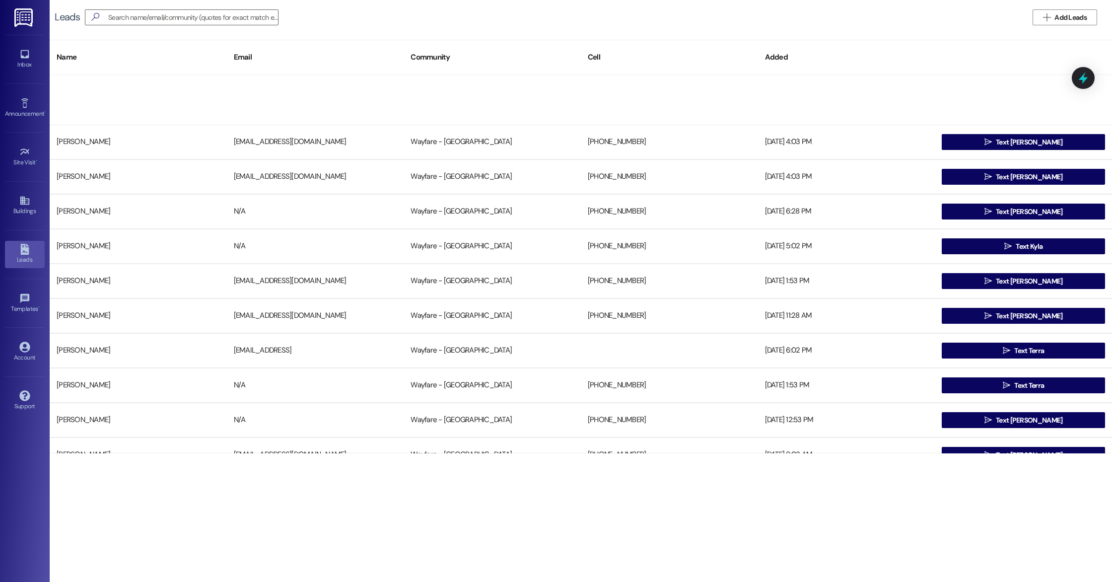
drag, startPoint x: 257, startPoint y: 52, endPoint x: 297, endPoint y: 491, distance: 441.2
click at [297, 491] on div "Leads   Add Leads Name Email Community Cell Added [PERSON_NAME] [EMAIL_ADDRES…" at bounding box center [581, 291] width 1062 height 582
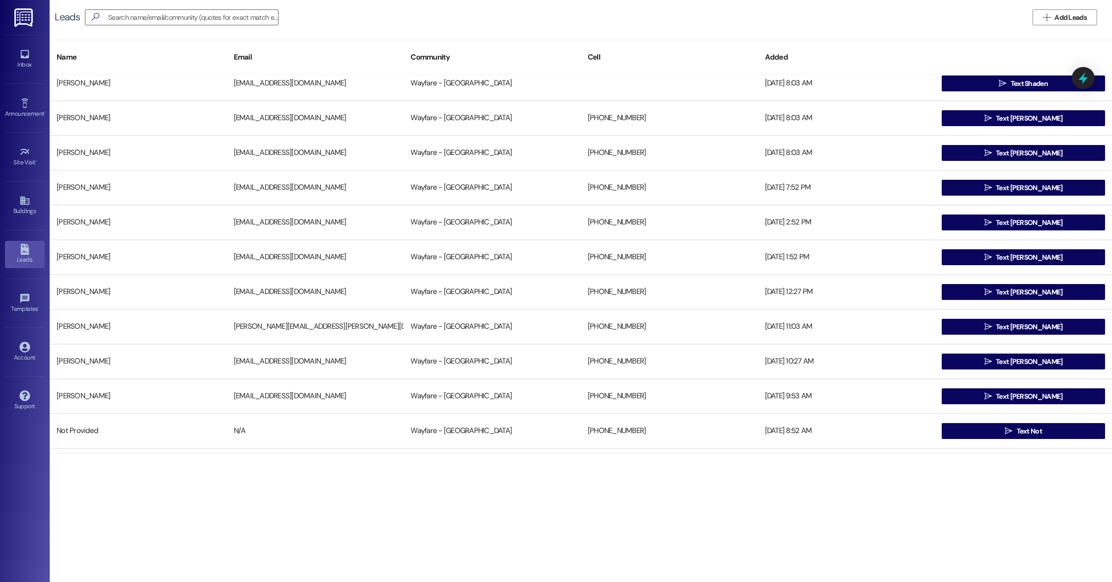
scroll to position [22456, 0]
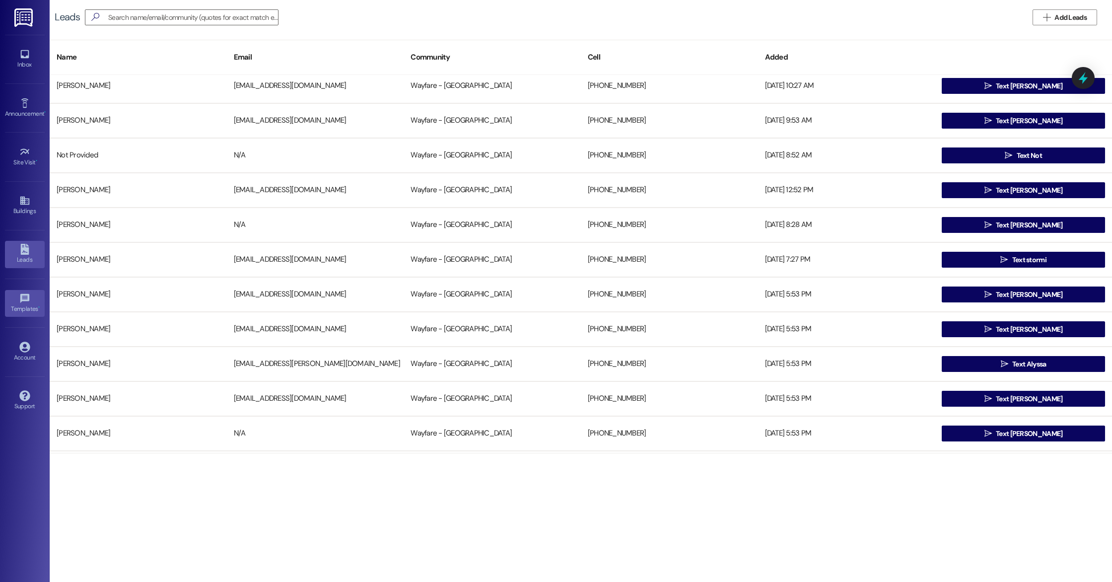
click at [30, 305] on div "Templates •" at bounding box center [25, 309] width 50 height 10
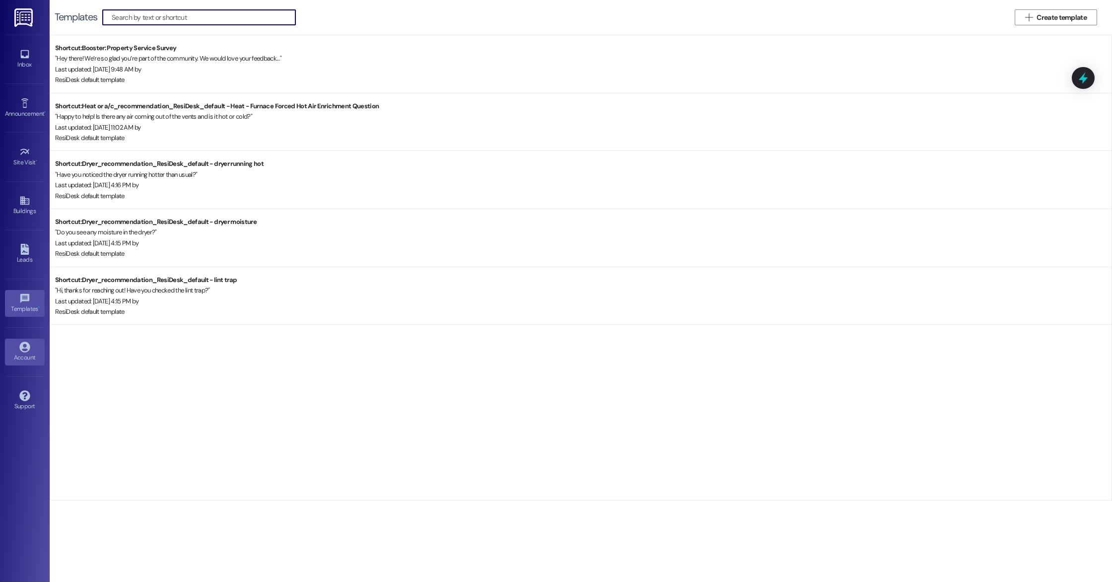
click at [12, 363] on link "Account" at bounding box center [25, 352] width 40 height 27
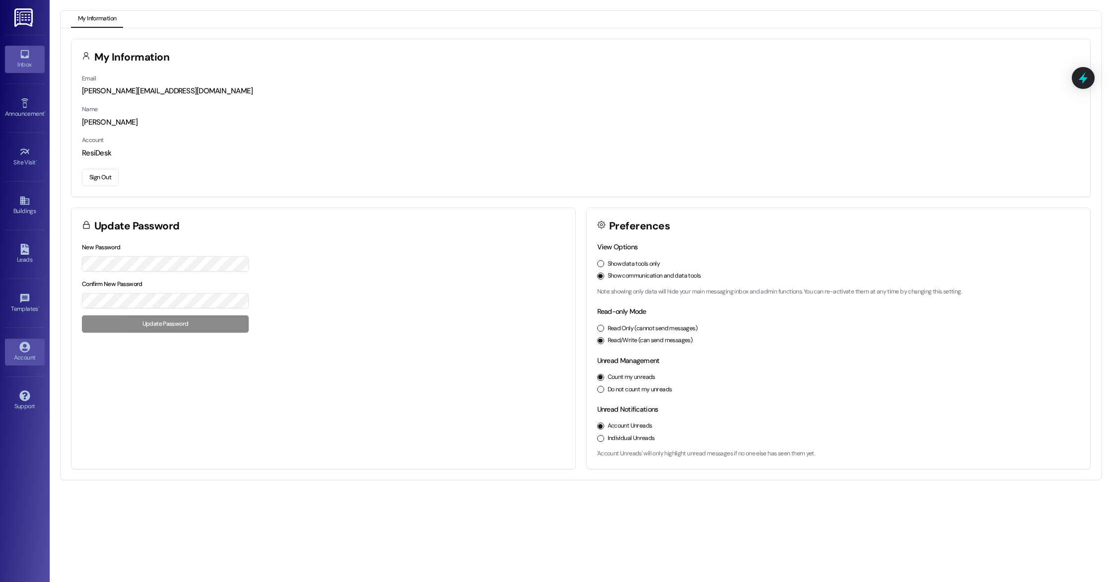
click at [17, 66] on div "Inbox" at bounding box center [25, 65] width 50 height 10
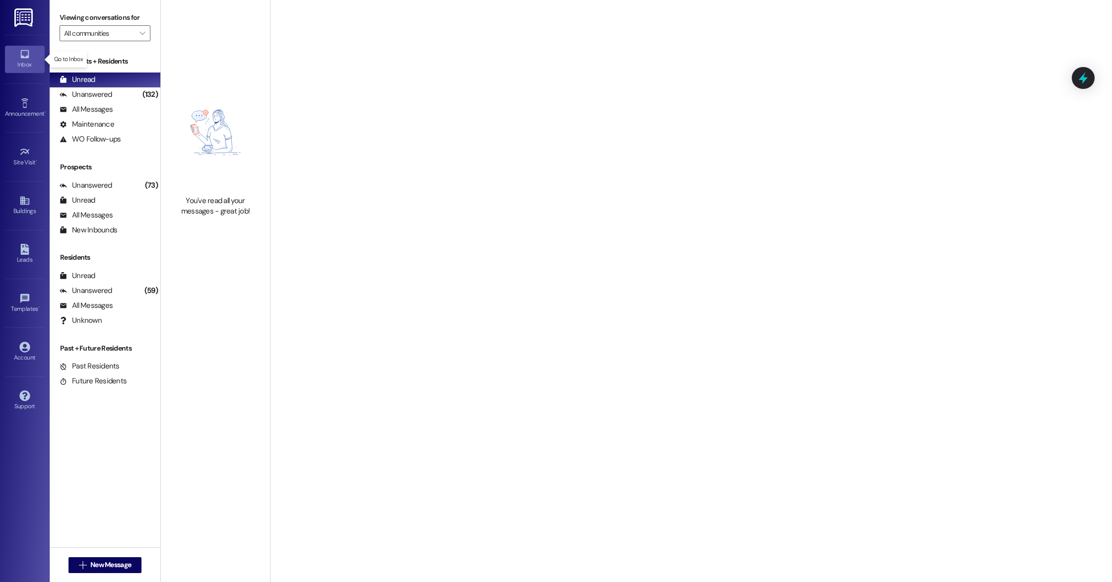
click at [17, 66] on div "Inbox" at bounding box center [25, 65] width 50 height 10
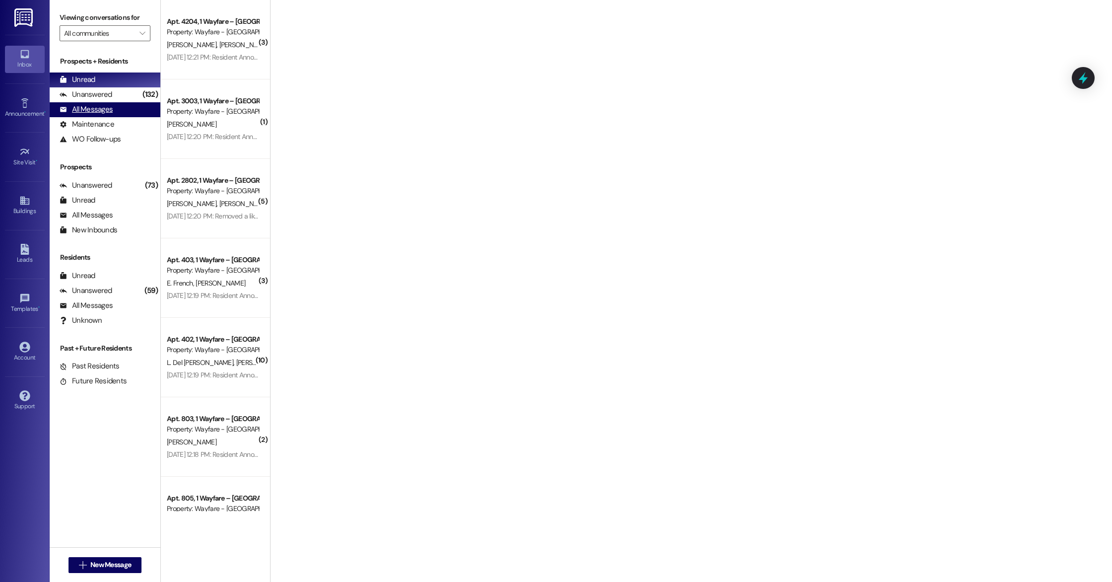
click at [80, 107] on div "All Messages" at bounding box center [86, 109] width 53 height 10
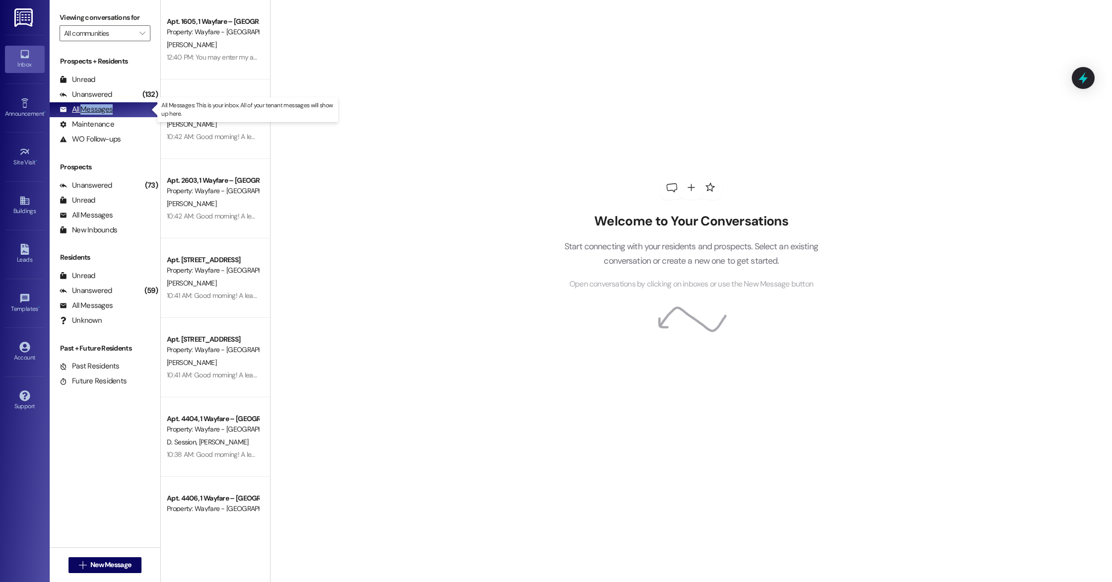
click at [80, 107] on div "All Messages" at bounding box center [86, 109] width 53 height 10
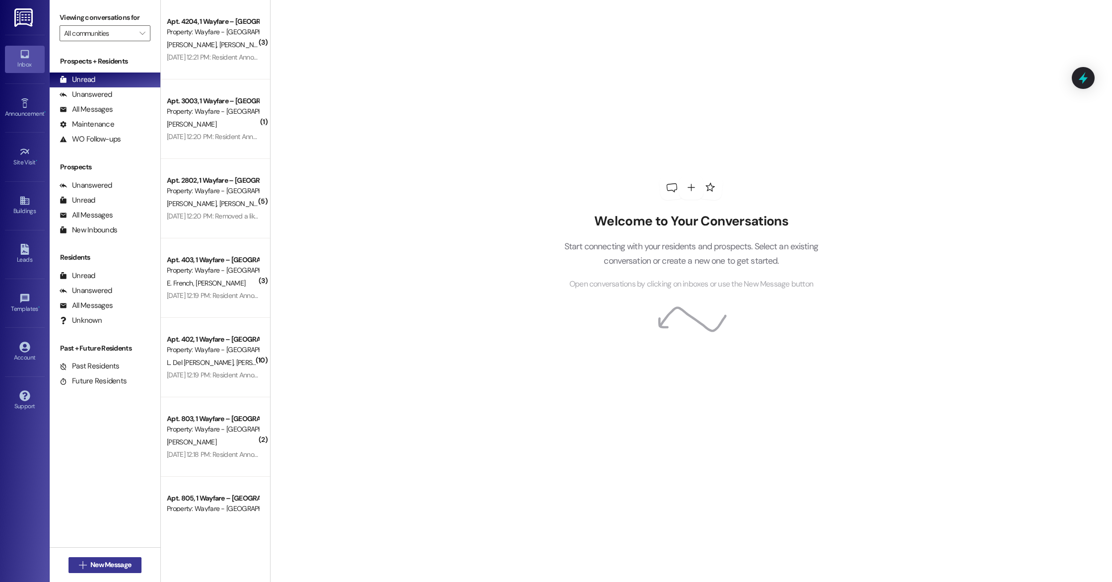
click at [102, 558] on button " New Message" at bounding box center [105, 565] width 73 height 16
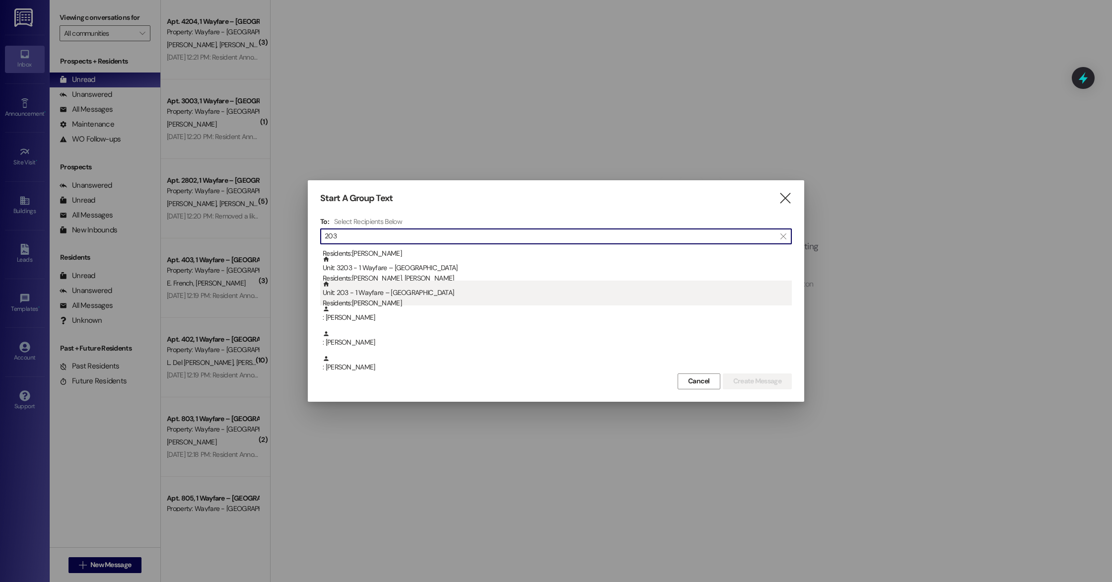
scroll to position [70, 0]
type input "203"
click at [468, 283] on div "Unit: 203 - 1 Wayfare – [GEOGRAPHIC_DATA] Residents: [PERSON_NAME]" at bounding box center [557, 291] width 469 height 28
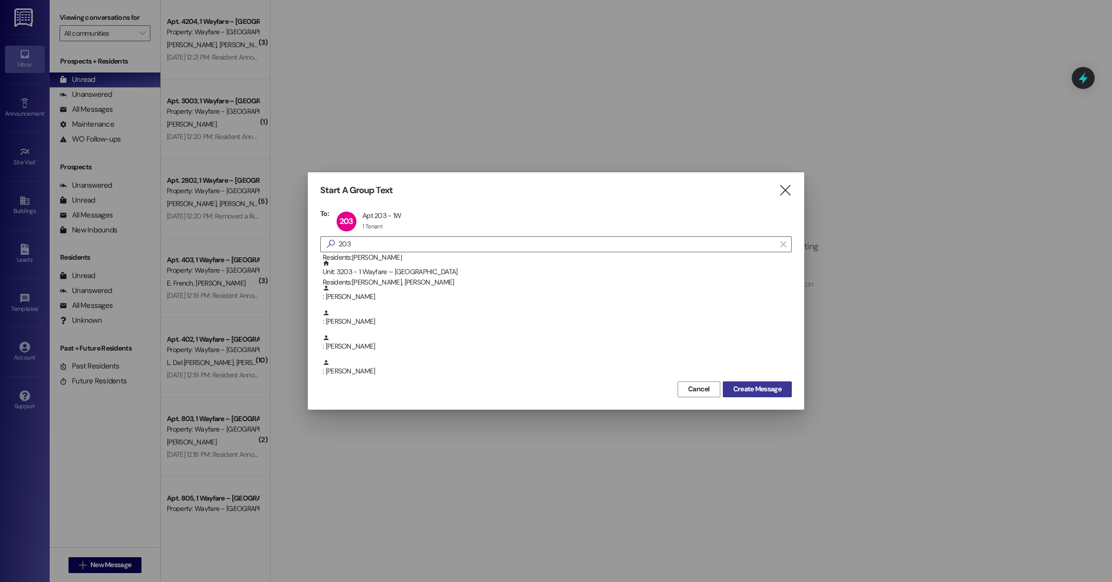
click at [725, 388] on button "Create Message" at bounding box center [757, 389] width 69 height 16
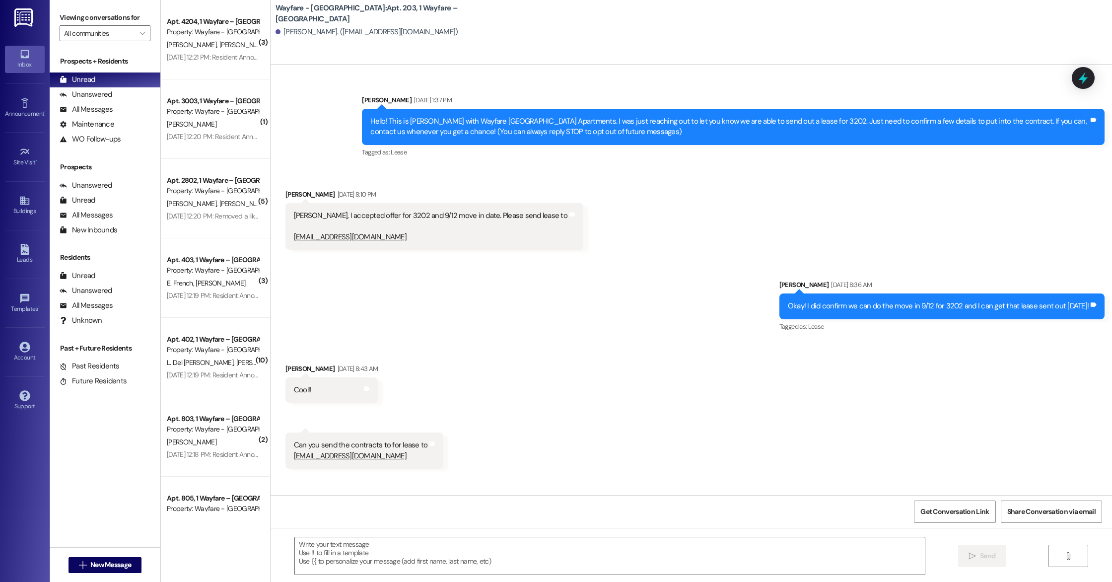
scroll to position [3823, 0]
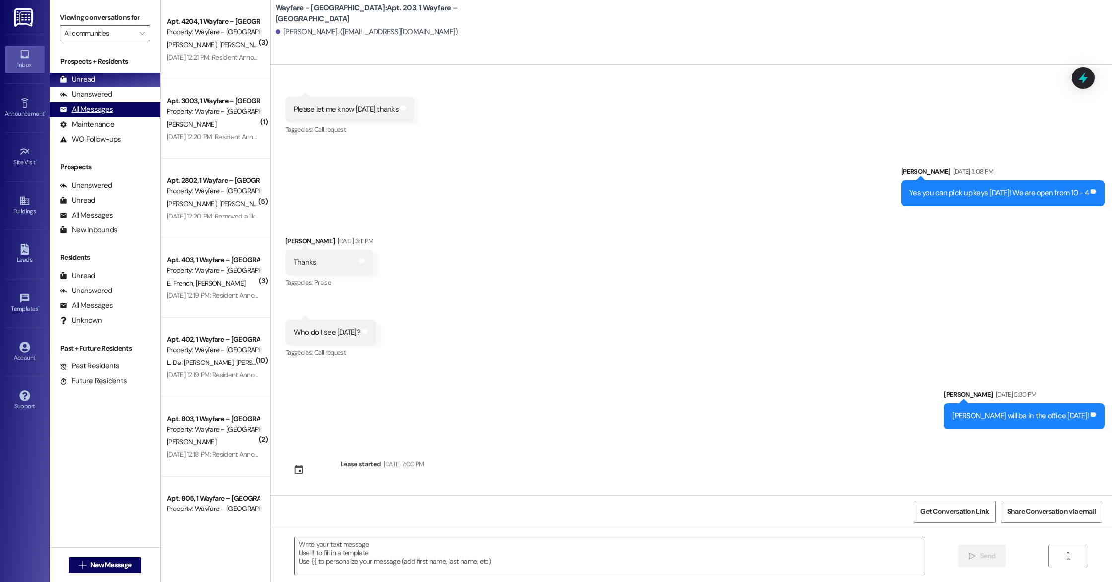
click at [93, 108] on div "All Messages" at bounding box center [86, 109] width 53 height 10
